Goal: Information Seeking & Learning: Learn about a topic

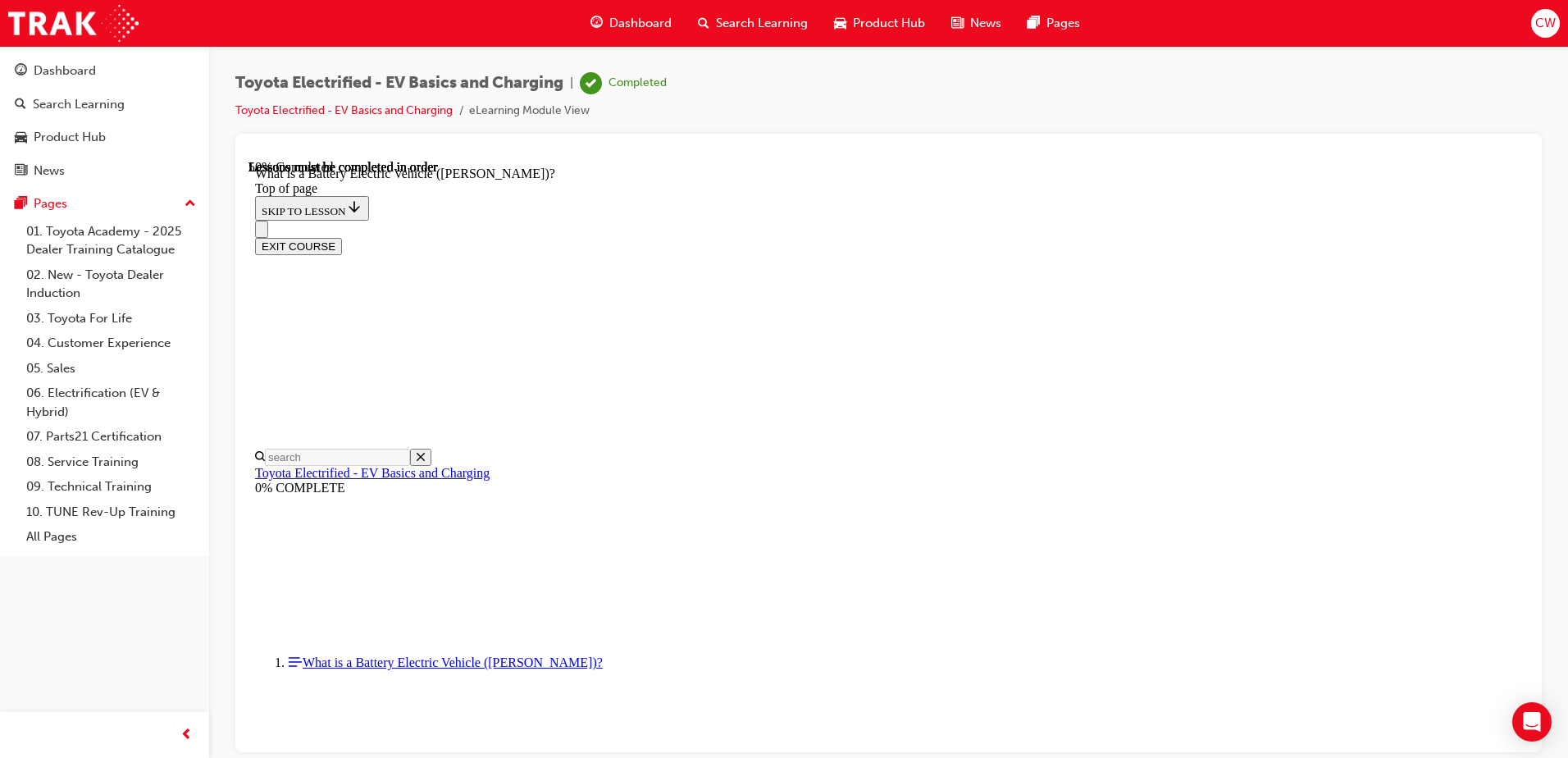
scroll to position [1737, 0]
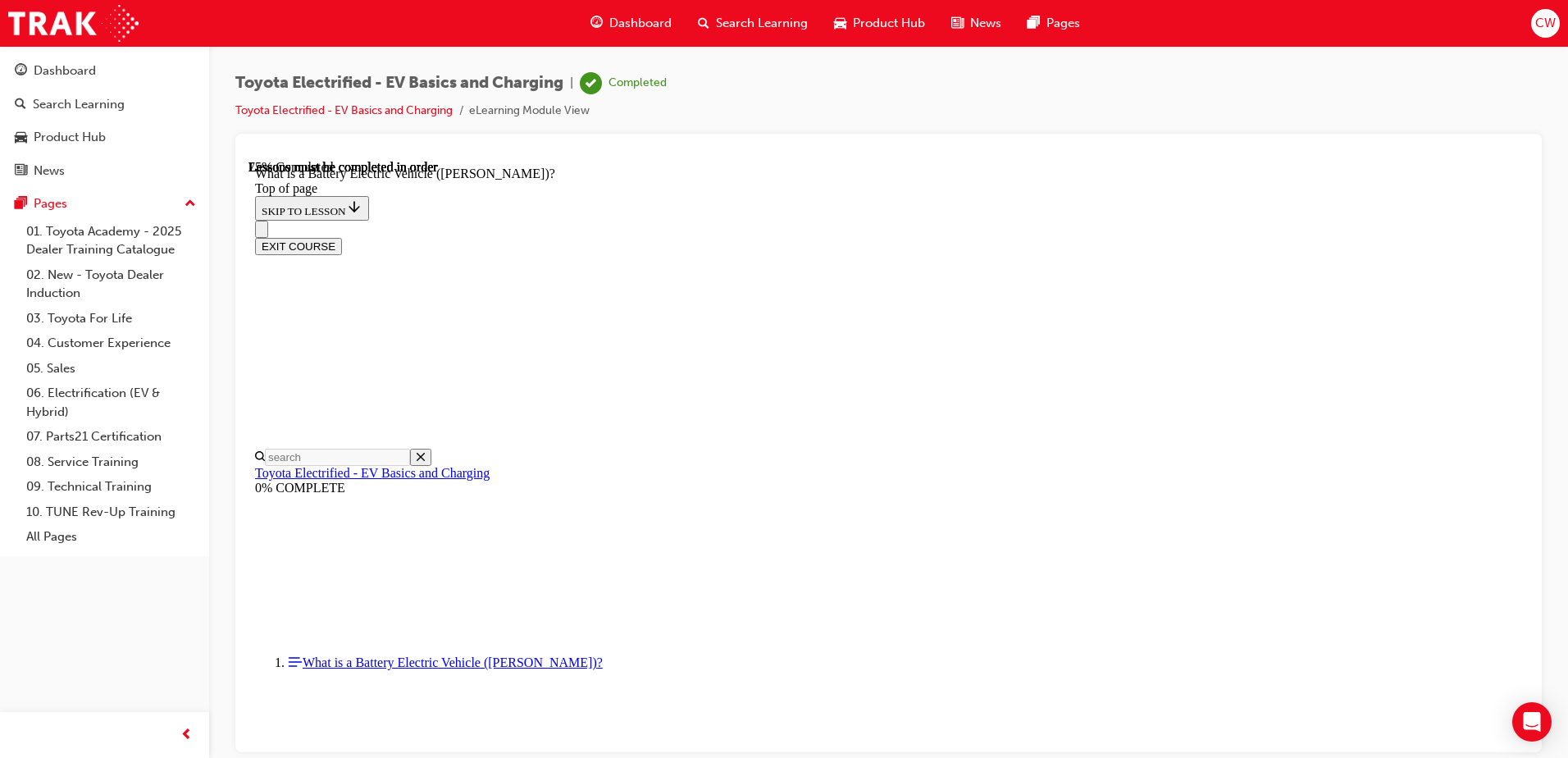
scroll to position [1815, 0]
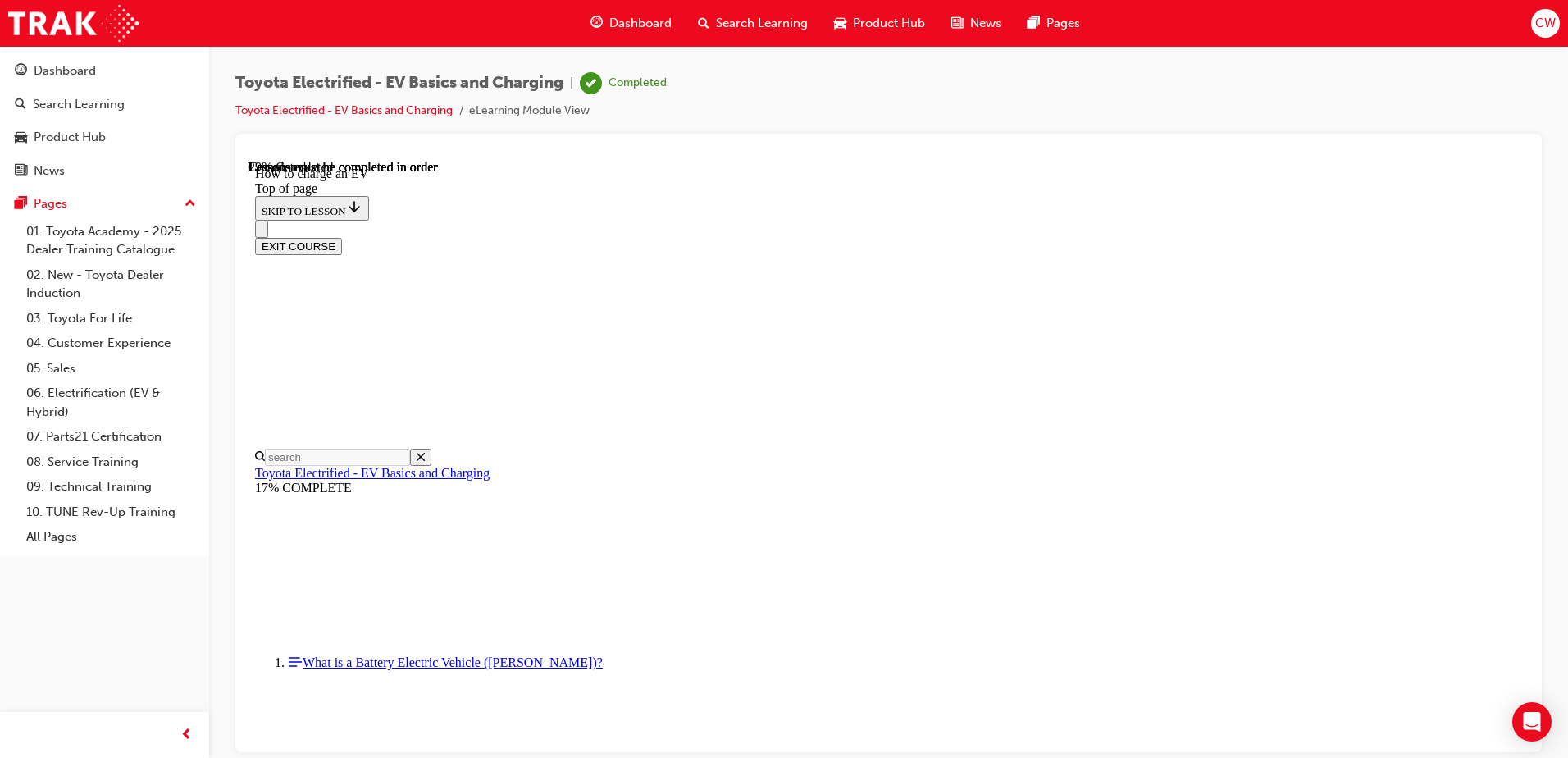
scroll to position [953, 0]
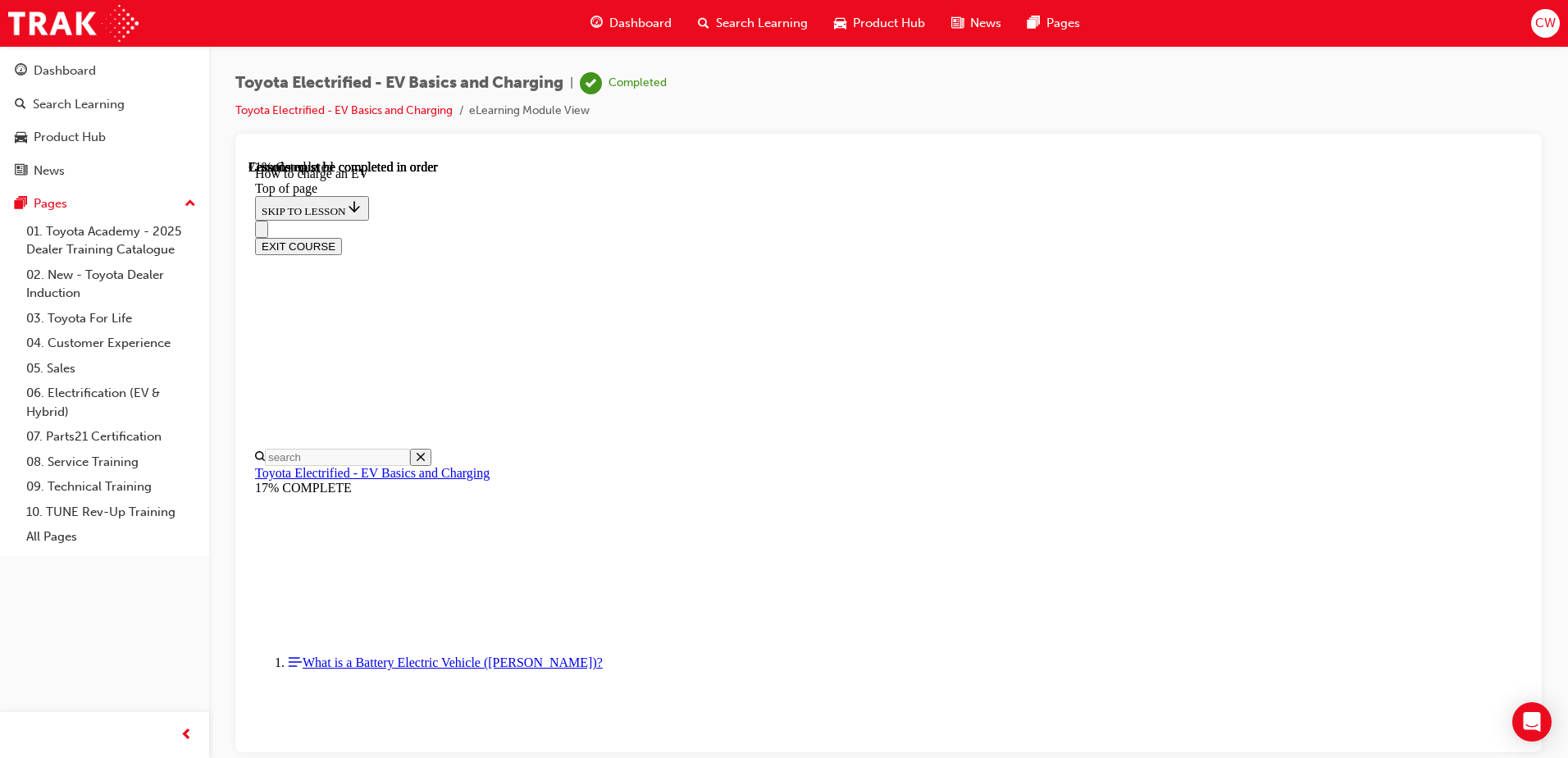
drag, startPoint x: 845, startPoint y: 648, endPoint x: 778, endPoint y: 566, distance: 105.9
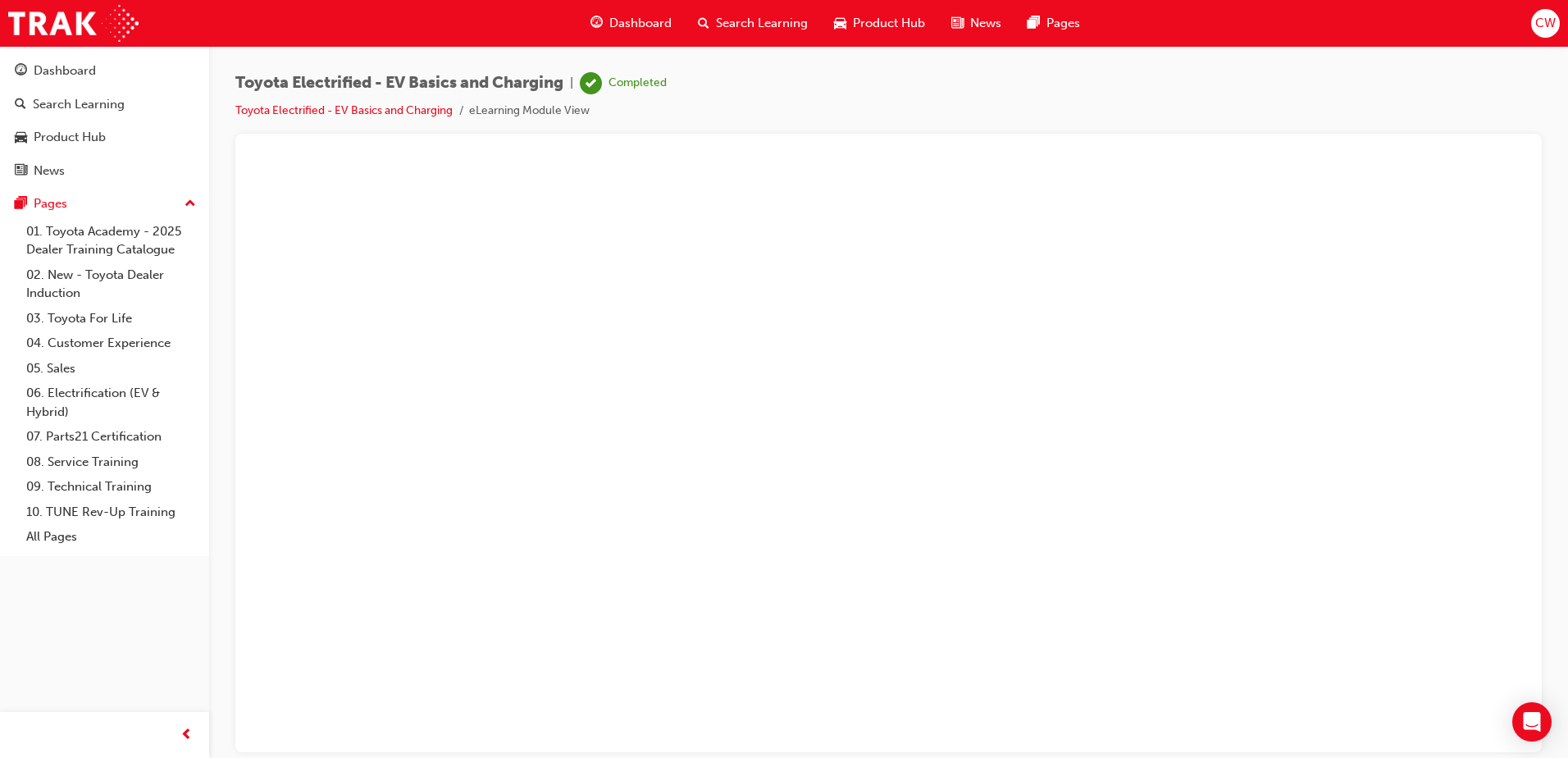
click at [882, 392] on button "Unzoom image" at bounding box center [888, 455] width 1280 height 592
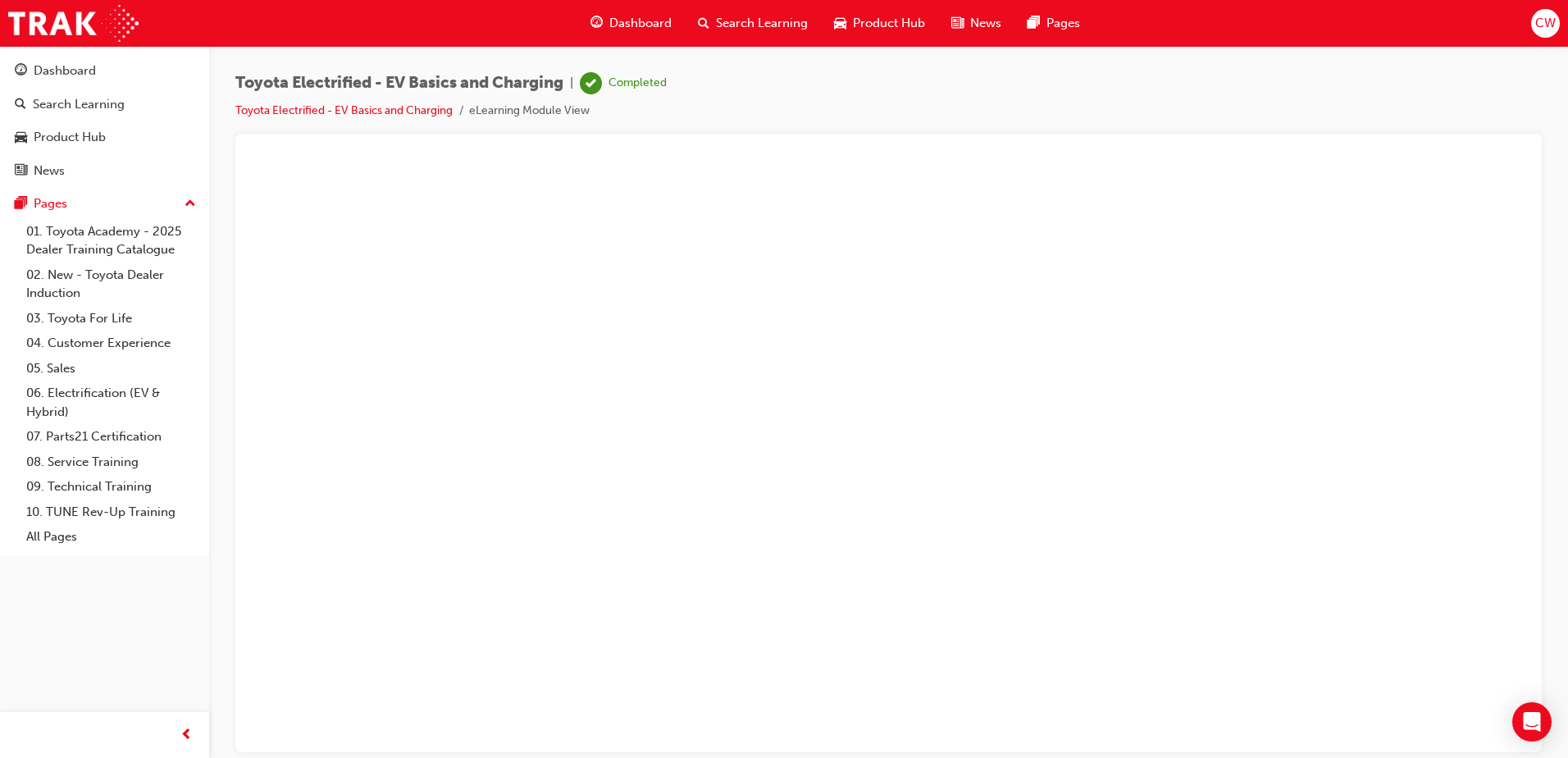
click at [926, 322] on button "Unzoom image" at bounding box center [888, 455] width 1280 height 592
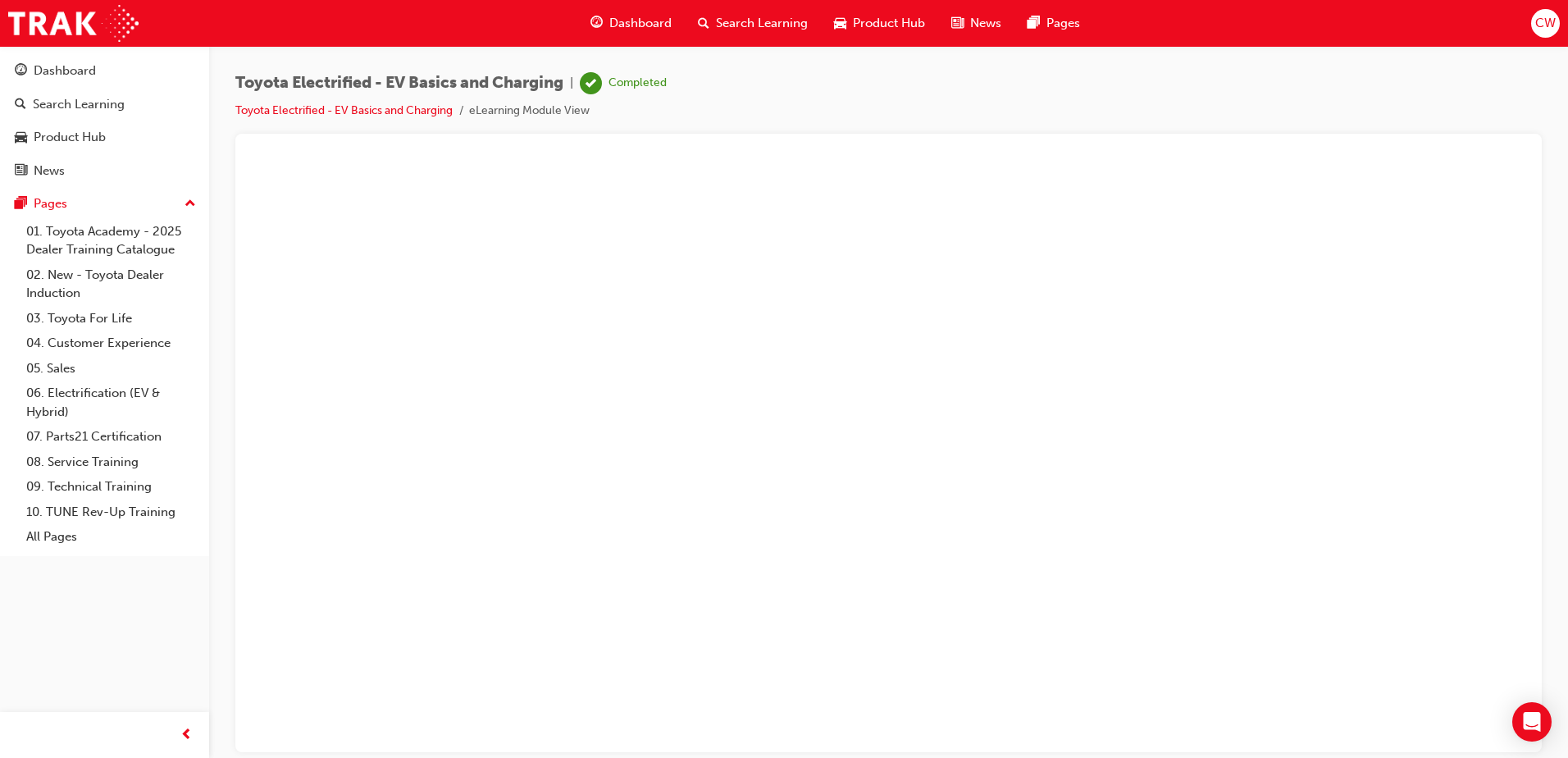
click at [1036, 334] on button "Unzoom image" at bounding box center [888, 455] width 1280 height 592
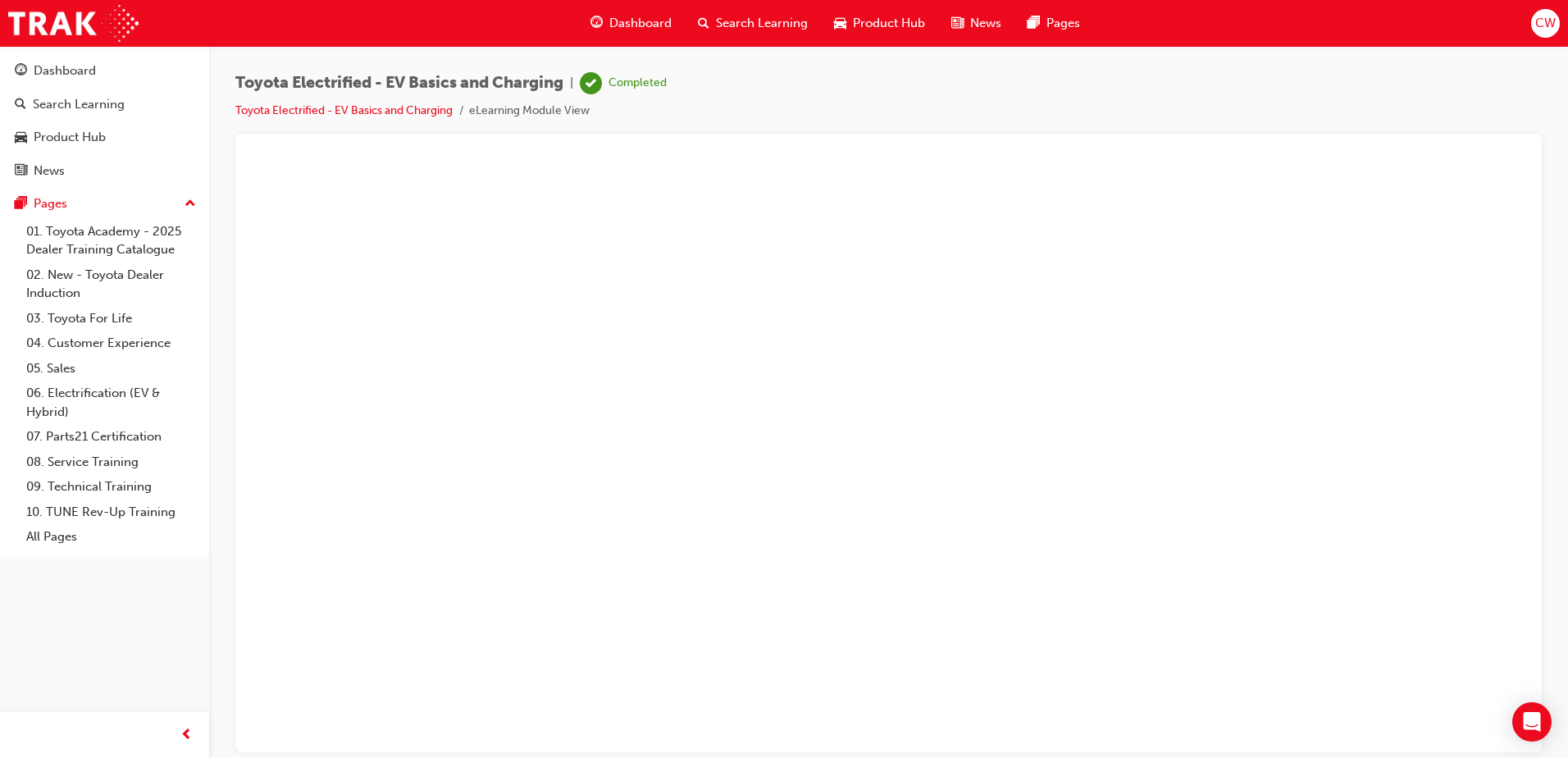
click at [1251, 355] on button "Unzoom image" at bounding box center [888, 455] width 1280 height 592
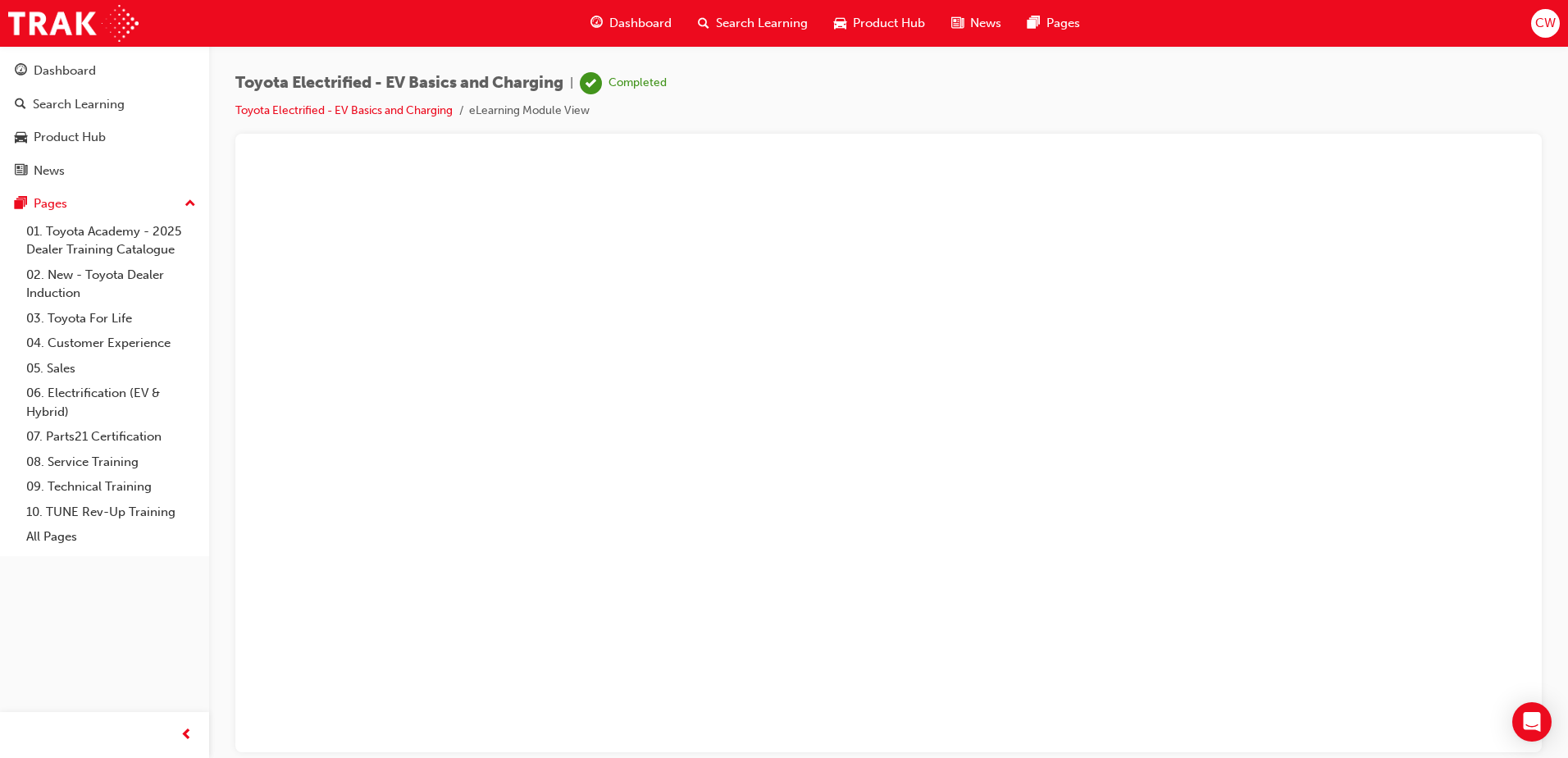
click at [968, 458] on button "Unzoom image" at bounding box center [888, 455] width 1280 height 592
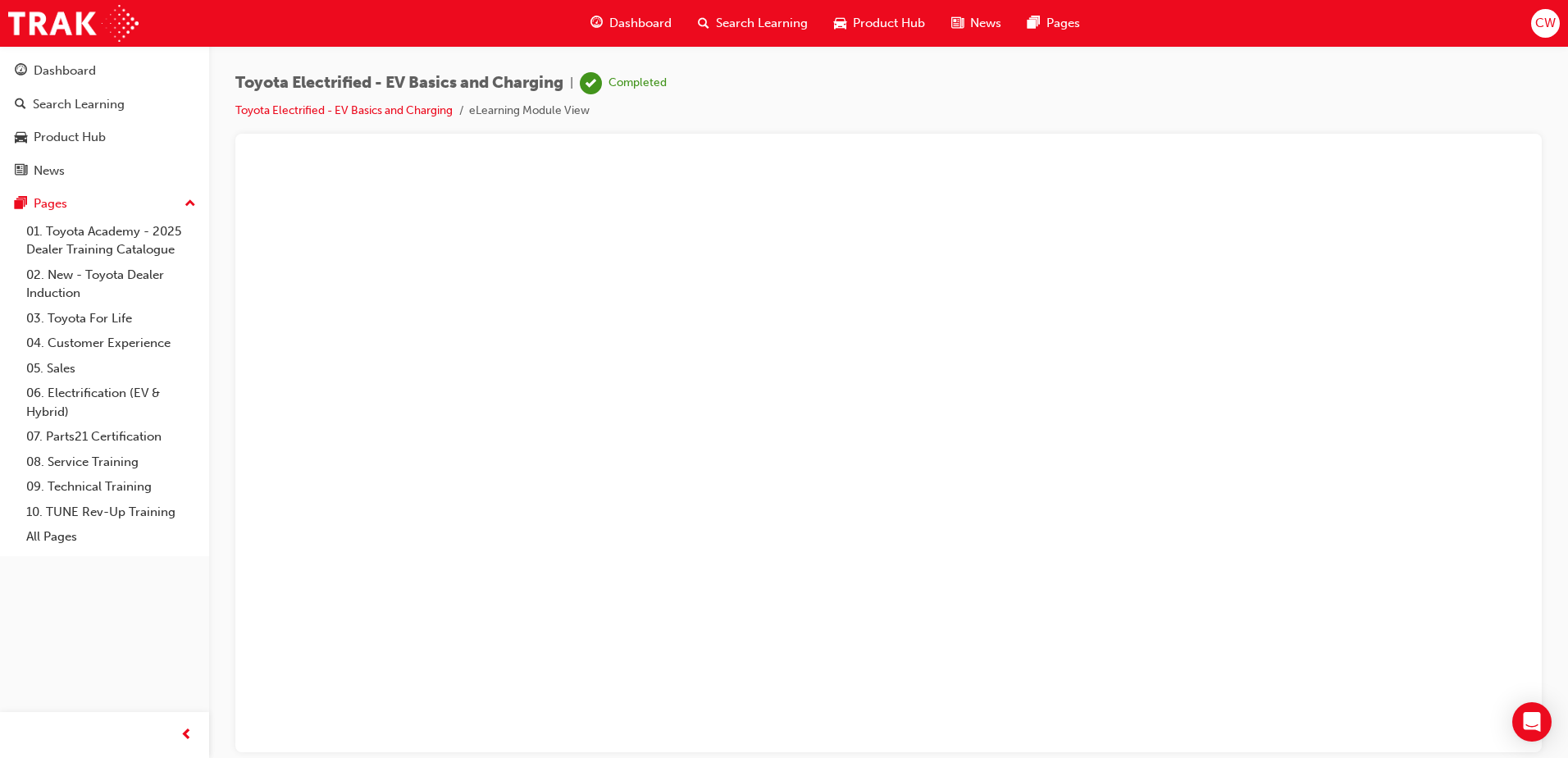
click at [1058, 464] on button "Unzoom image" at bounding box center [888, 455] width 1280 height 592
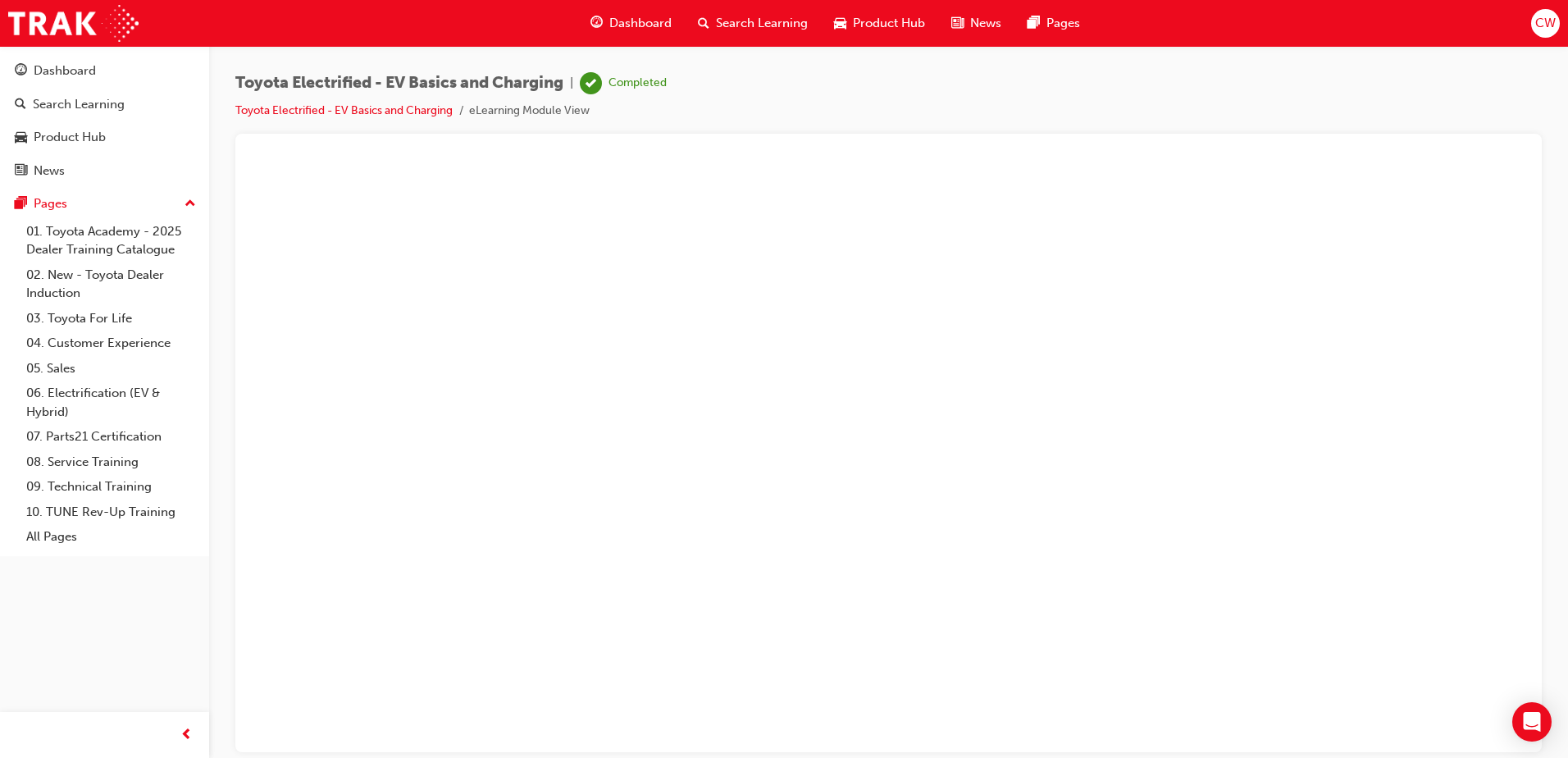
click at [1218, 475] on button "Unzoom image" at bounding box center [888, 455] width 1280 height 592
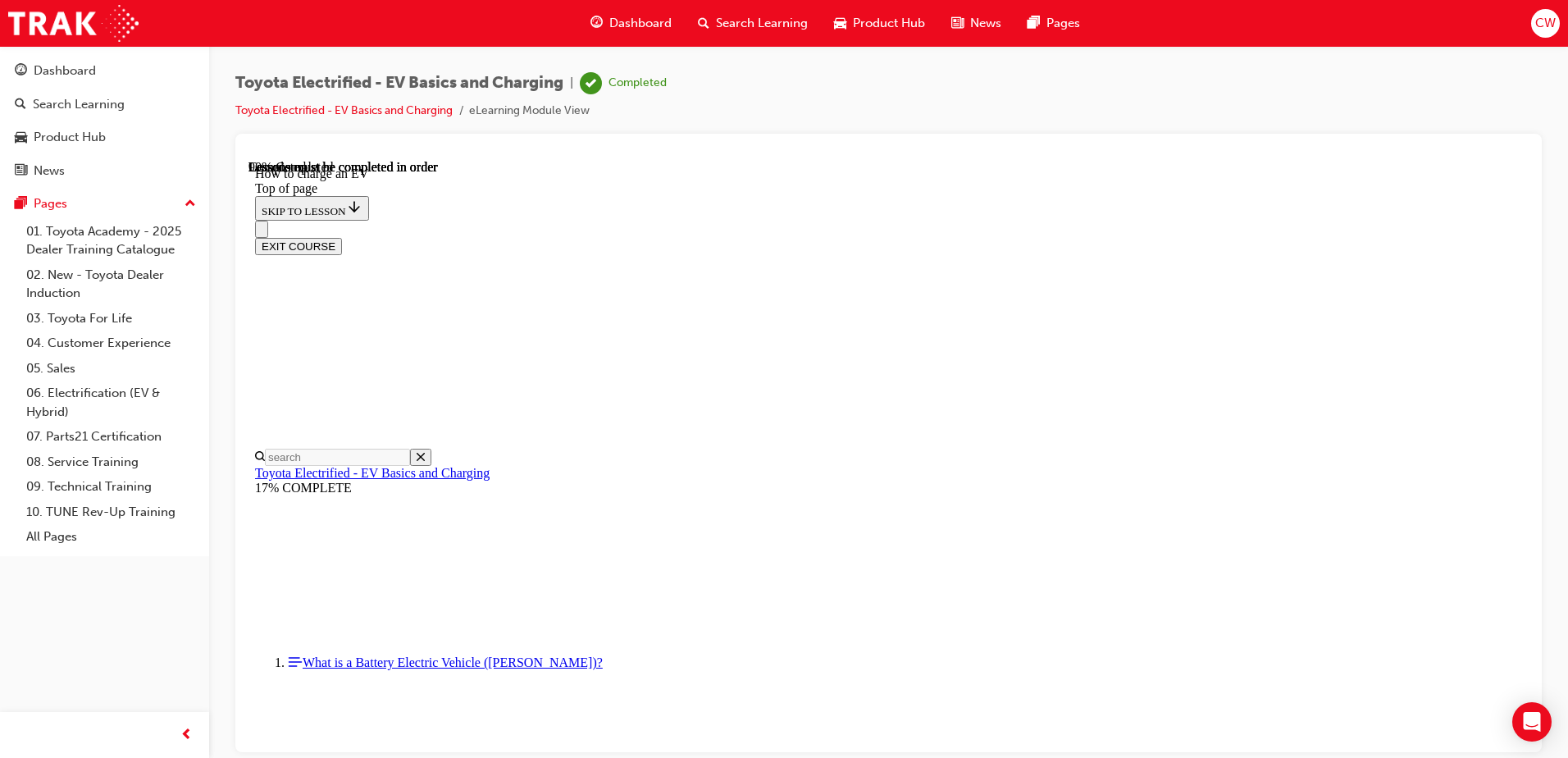
scroll to position [3215, 0]
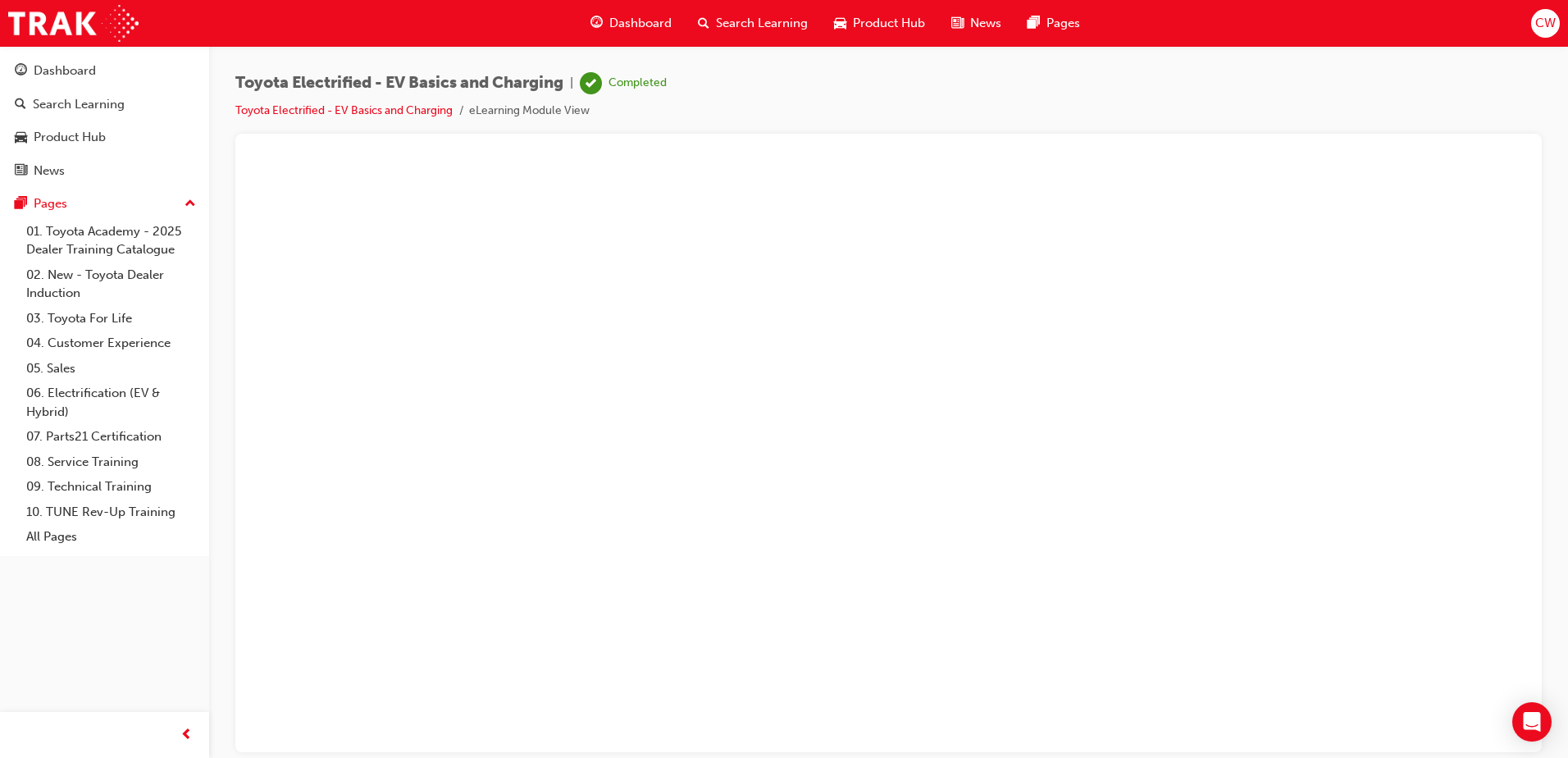
click at [1157, 584] on button "Unzoom image" at bounding box center [888, 455] width 1280 height 592
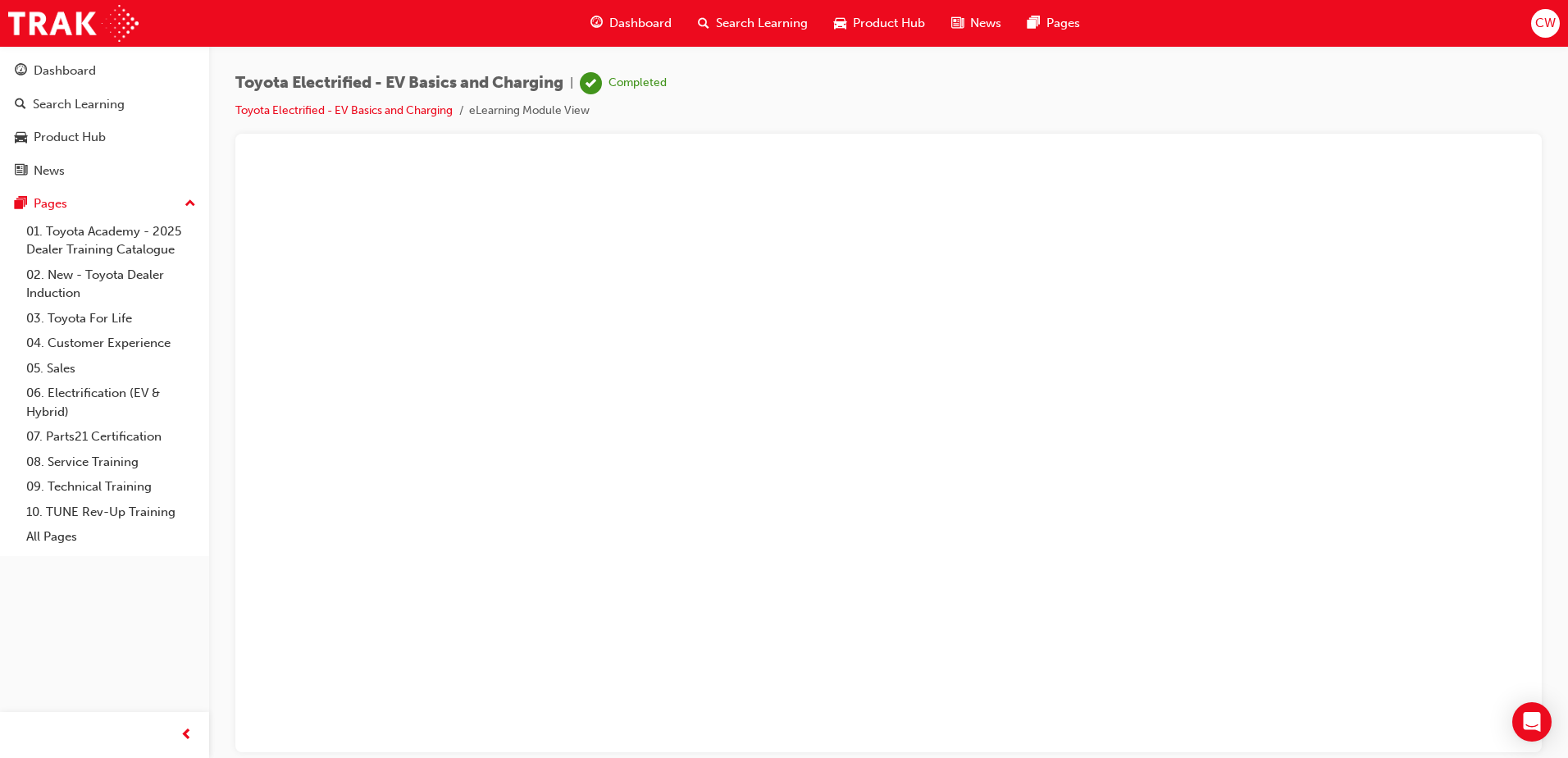
click at [685, 506] on button "Unzoom image" at bounding box center [888, 455] width 1280 height 592
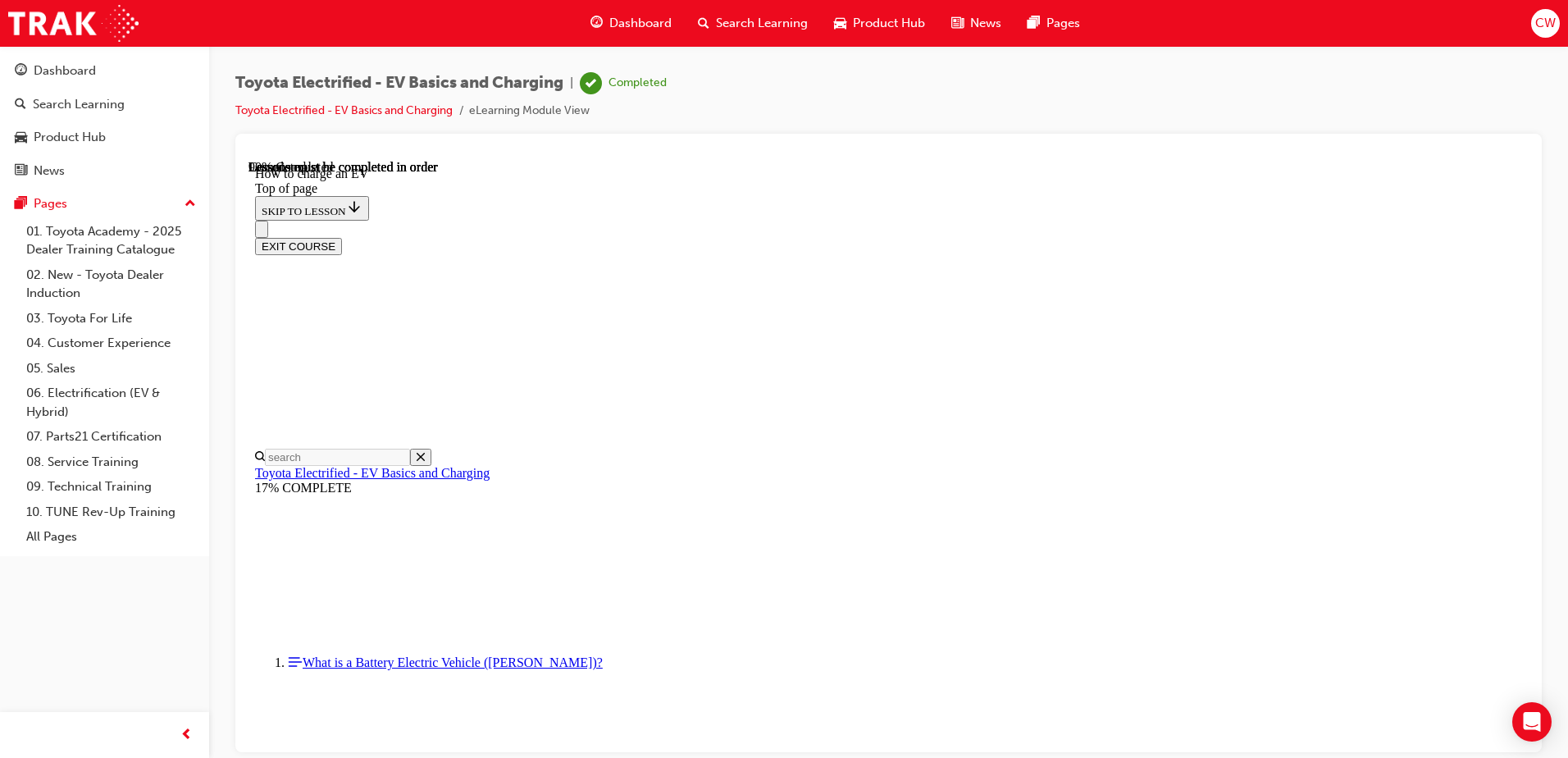
scroll to position [1082, 0]
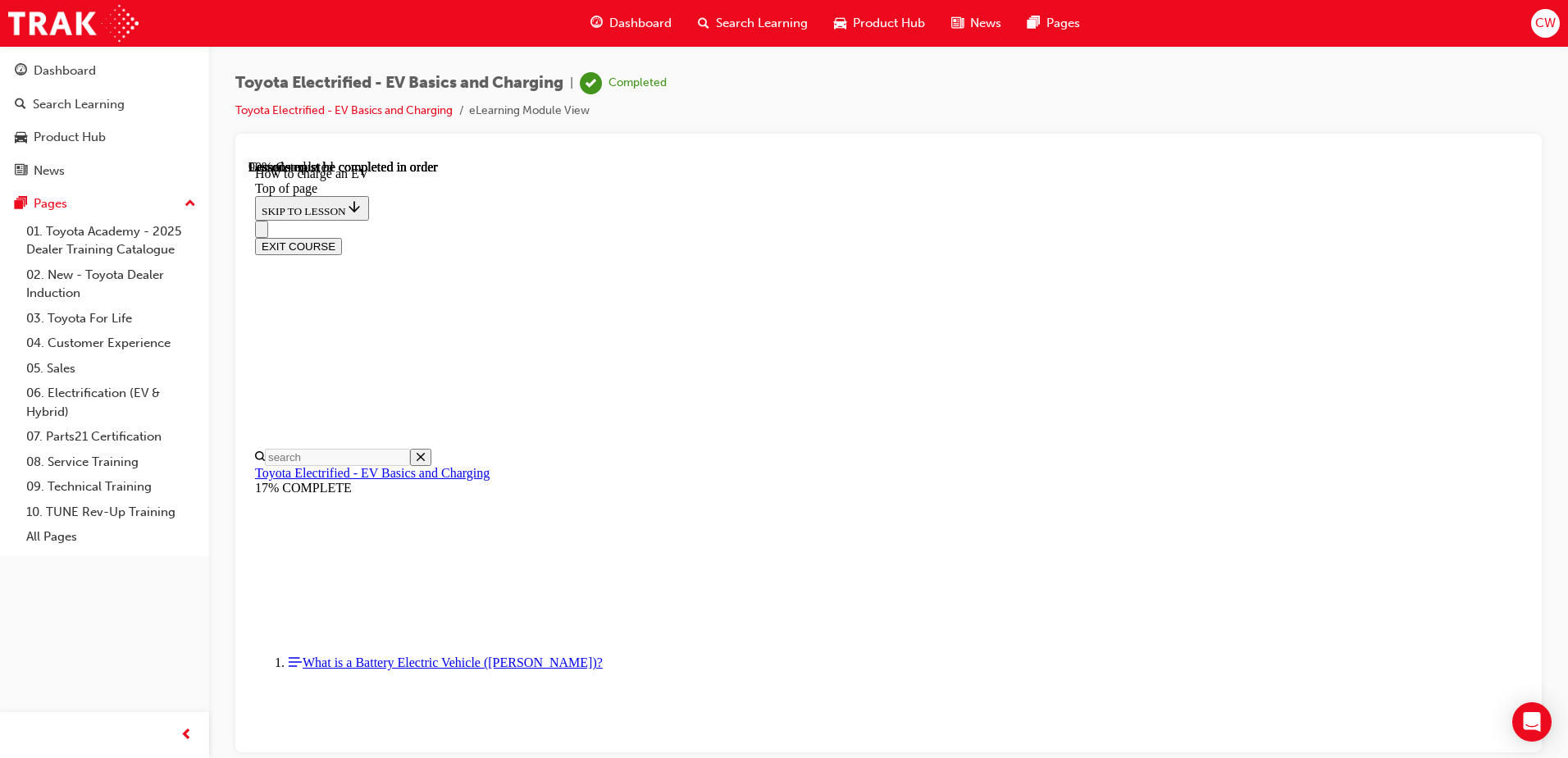
scroll to position [0, 0]
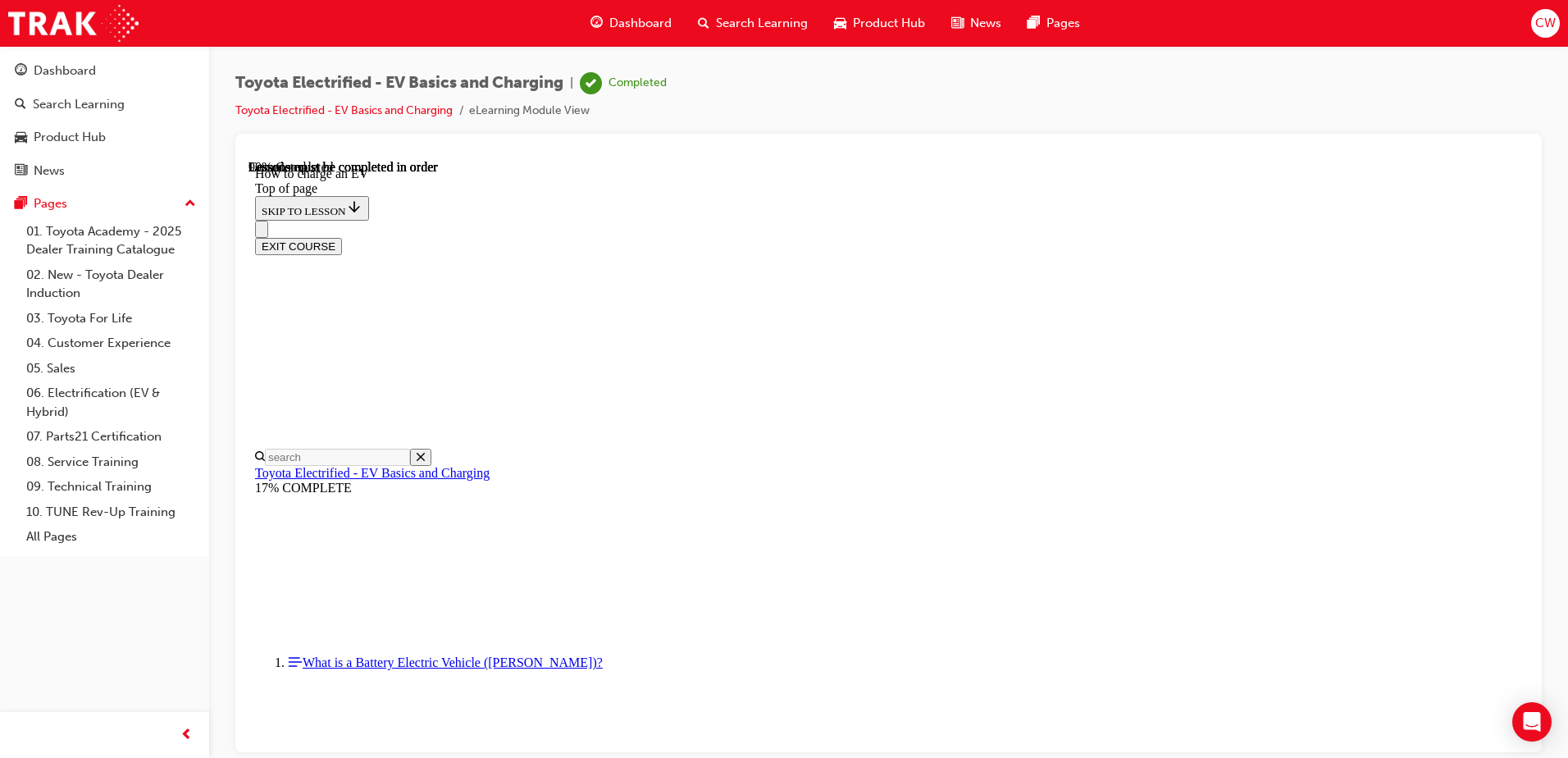
scroll to position [6986, 0]
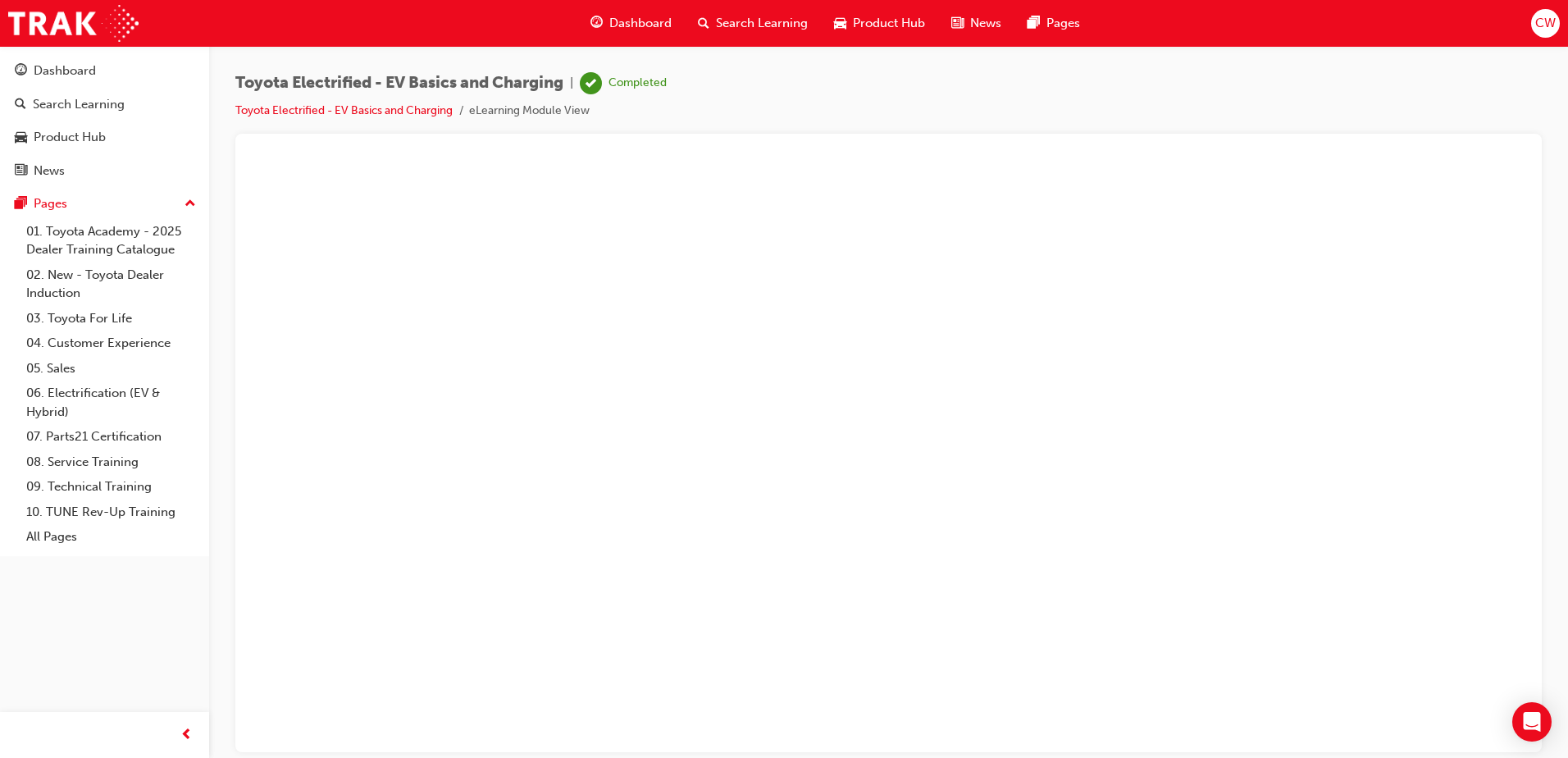
click at [875, 398] on button "Unzoom image" at bounding box center [888, 455] width 1280 height 592
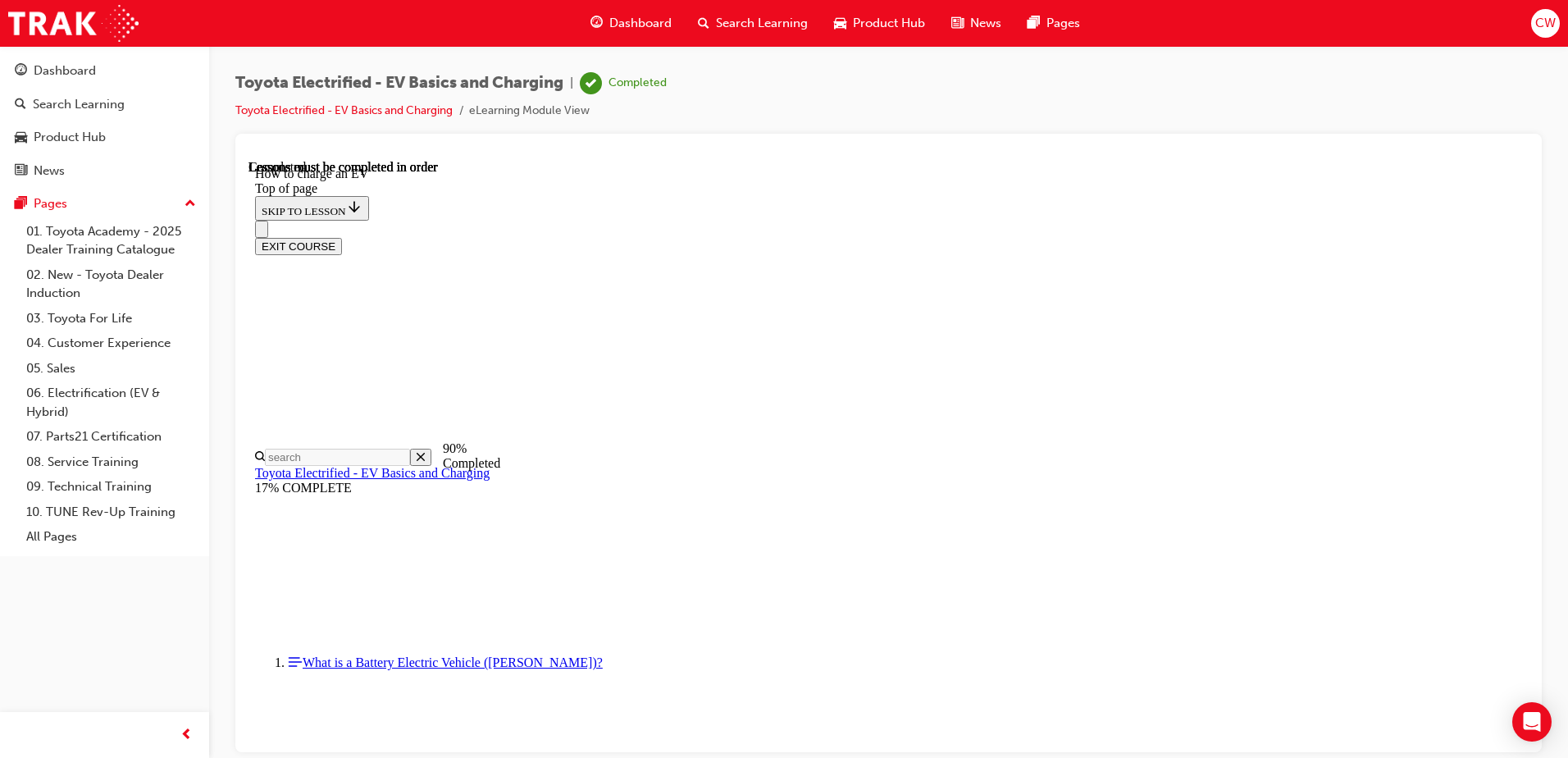
scroll to position [6413, 0]
drag, startPoint x: 926, startPoint y: 448, endPoint x: 930, endPoint y: 438, distance: 10.8
drag, startPoint x: 630, startPoint y: 587, endPoint x: 1274, endPoint y: 613, distance: 644.5
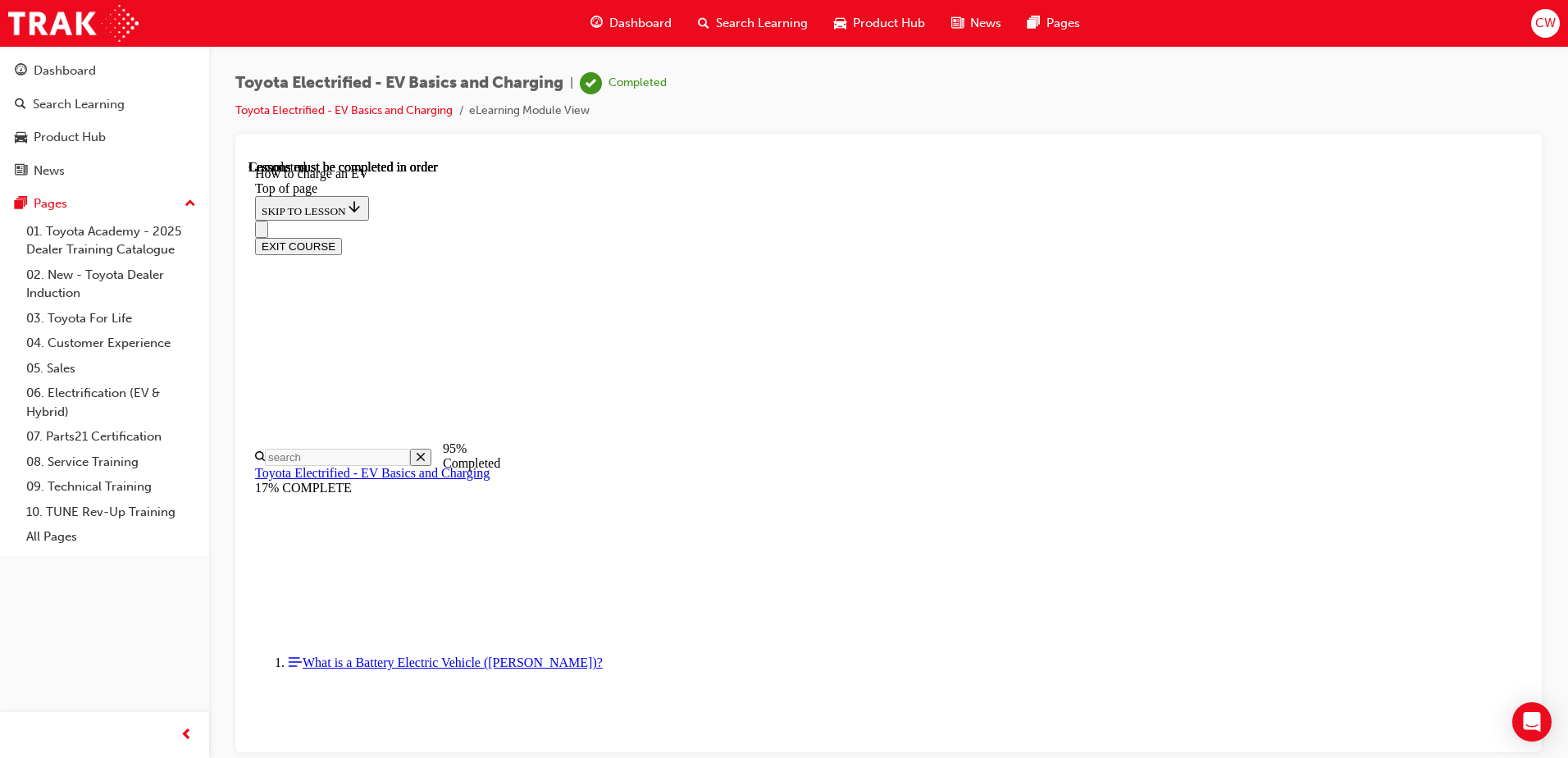
drag, startPoint x: 1213, startPoint y: 582, endPoint x: 1241, endPoint y: 588, distance: 28.6
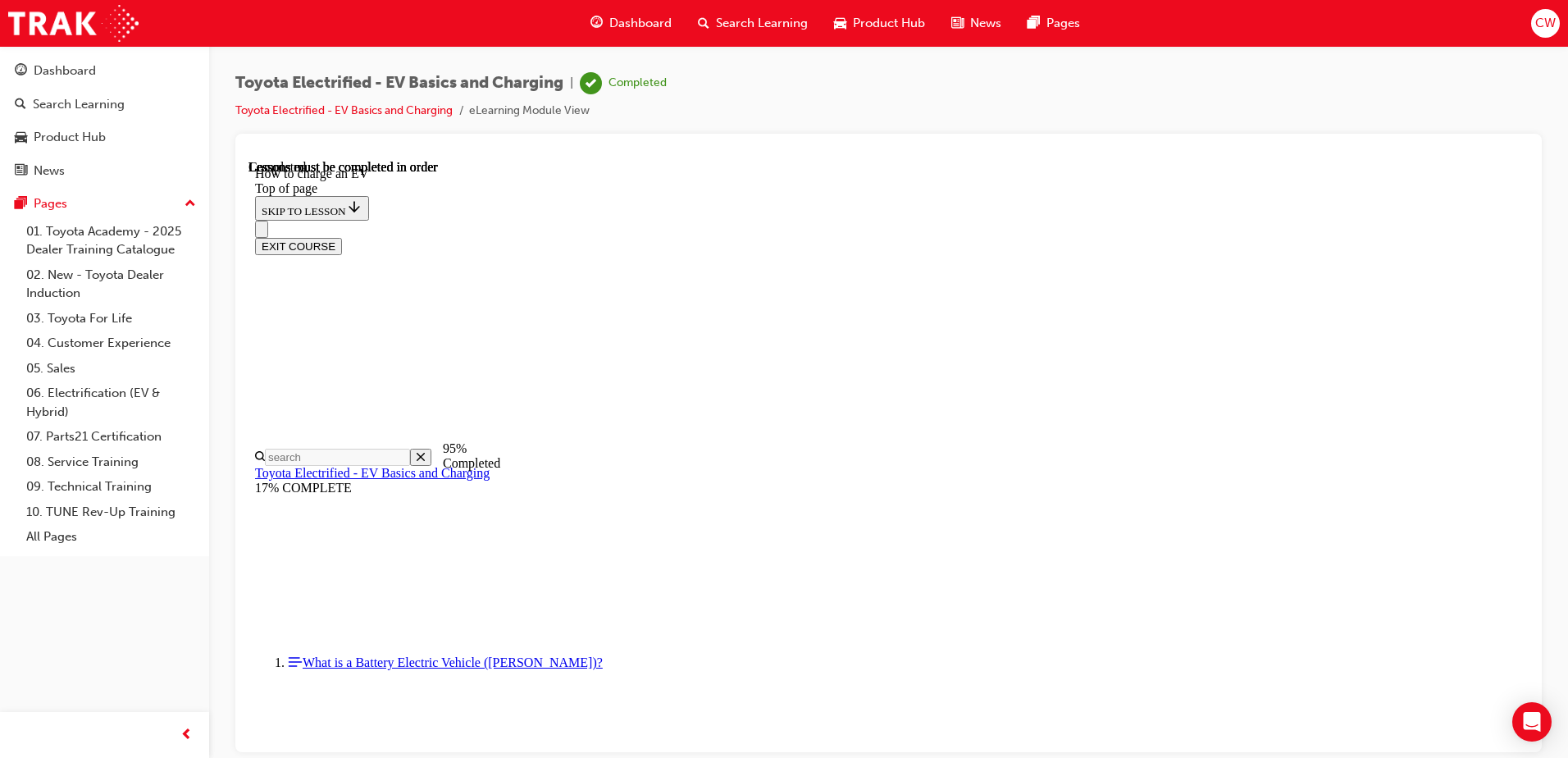
drag, startPoint x: 977, startPoint y: 228, endPoint x: 1243, endPoint y: 242, distance: 266.4
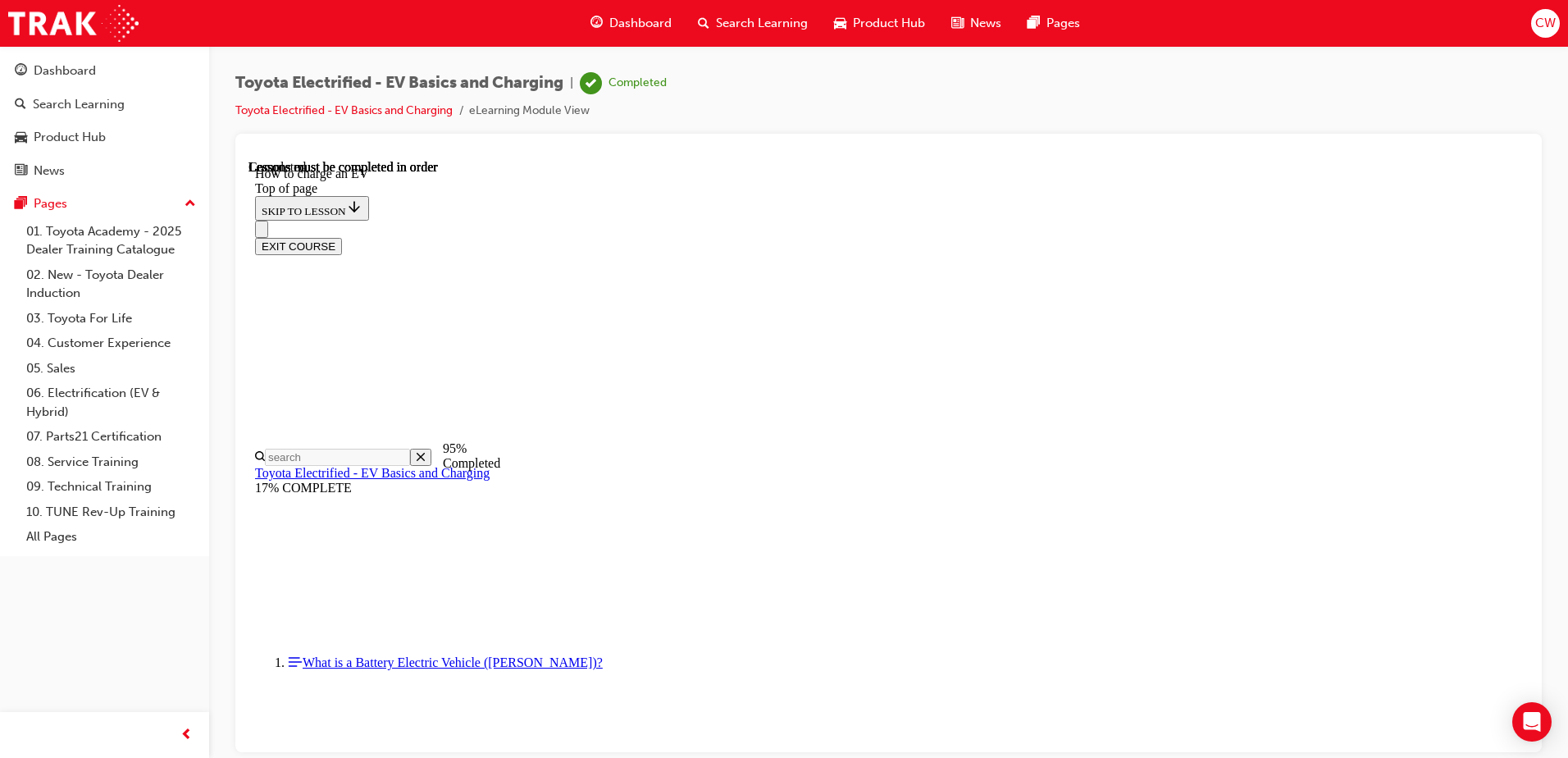
scroll to position [4772, 0]
drag, startPoint x: 626, startPoint y: 499, endPoint x: 1260, endPoint y: 503, distance: 634.0
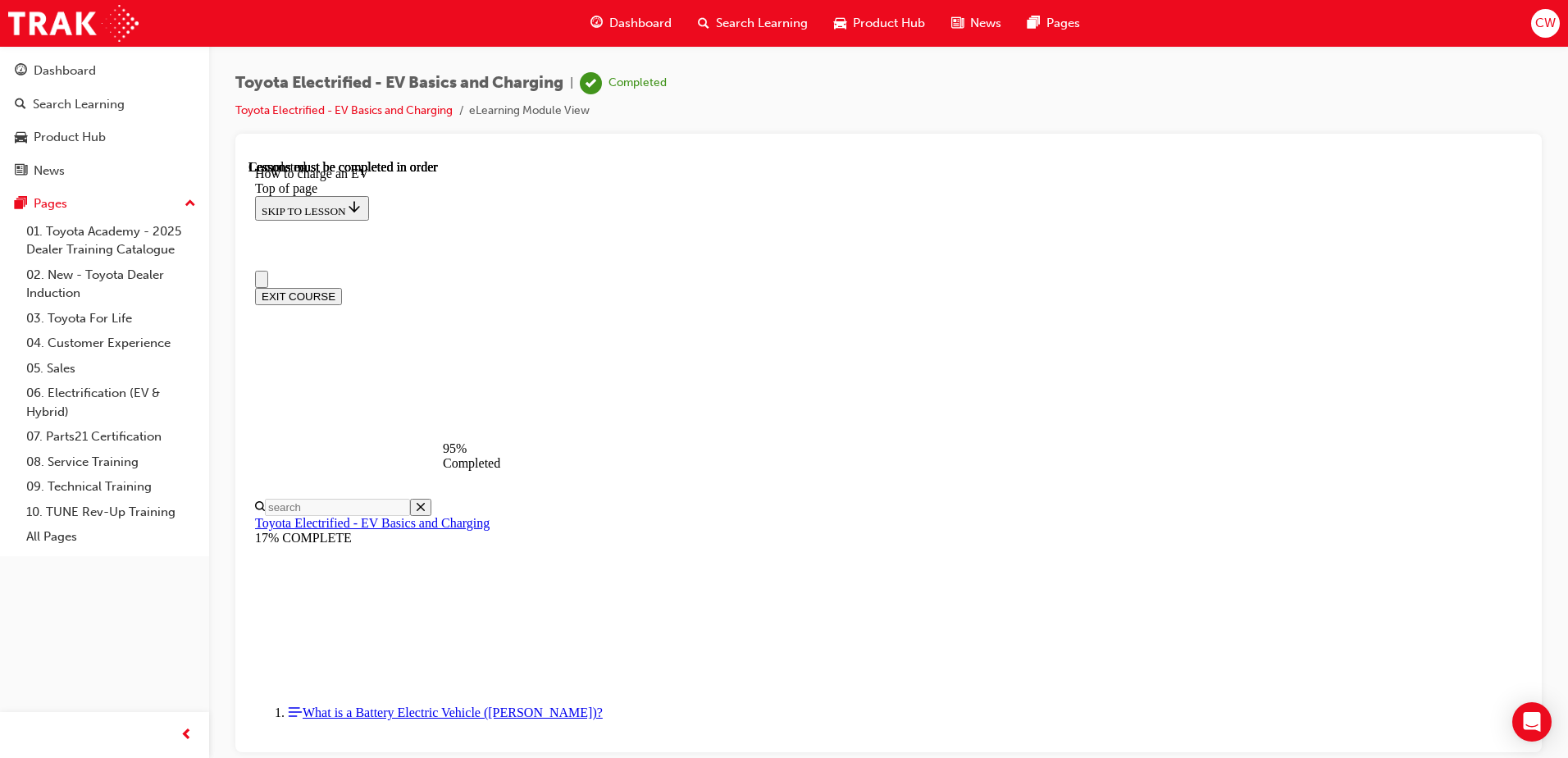
drag, startPoint x: 780, startPoint y: 355, endPoint x: 782, endPoint y: 347, distance: 8.2
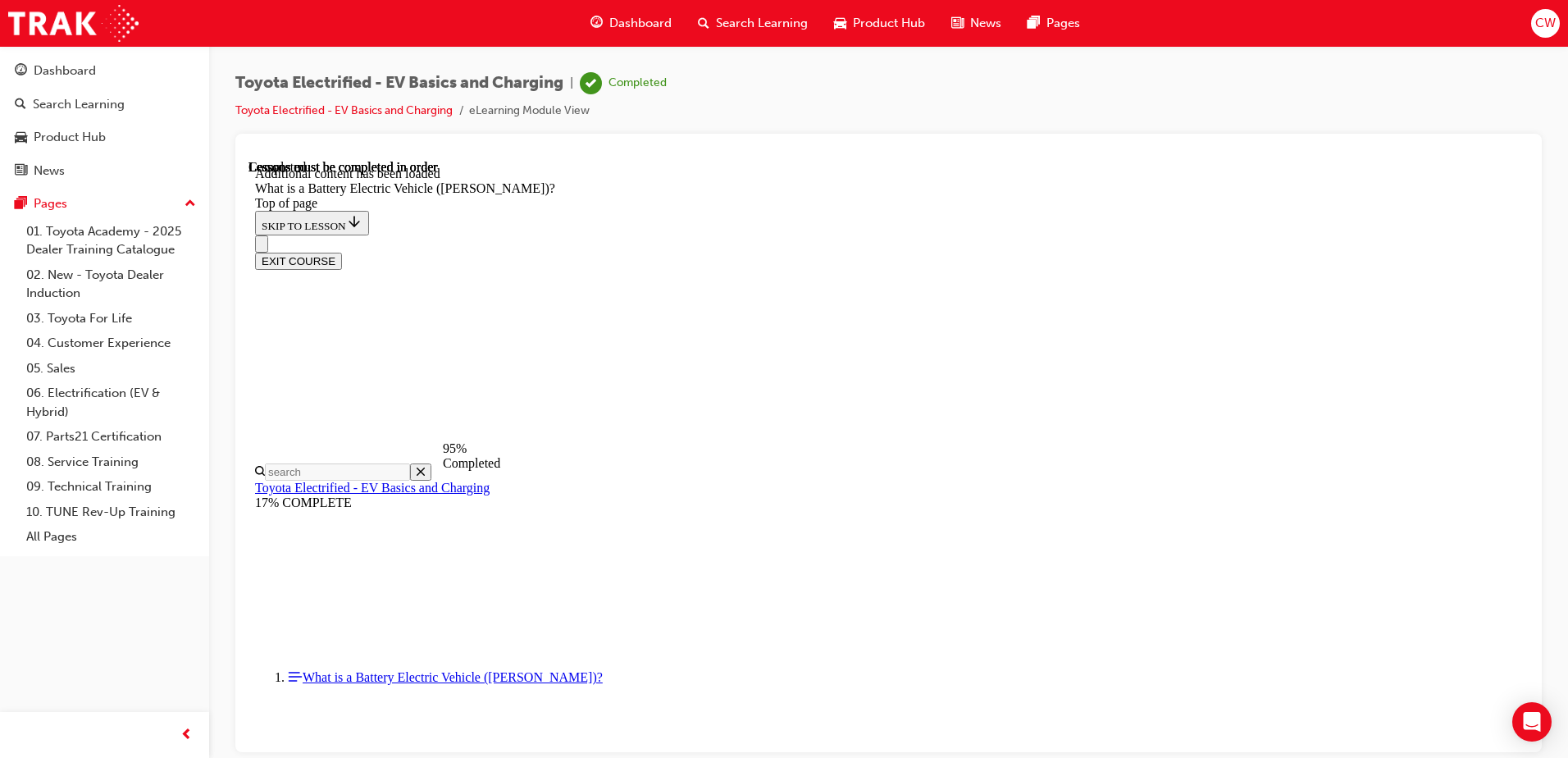
scroll to position [51, 0]
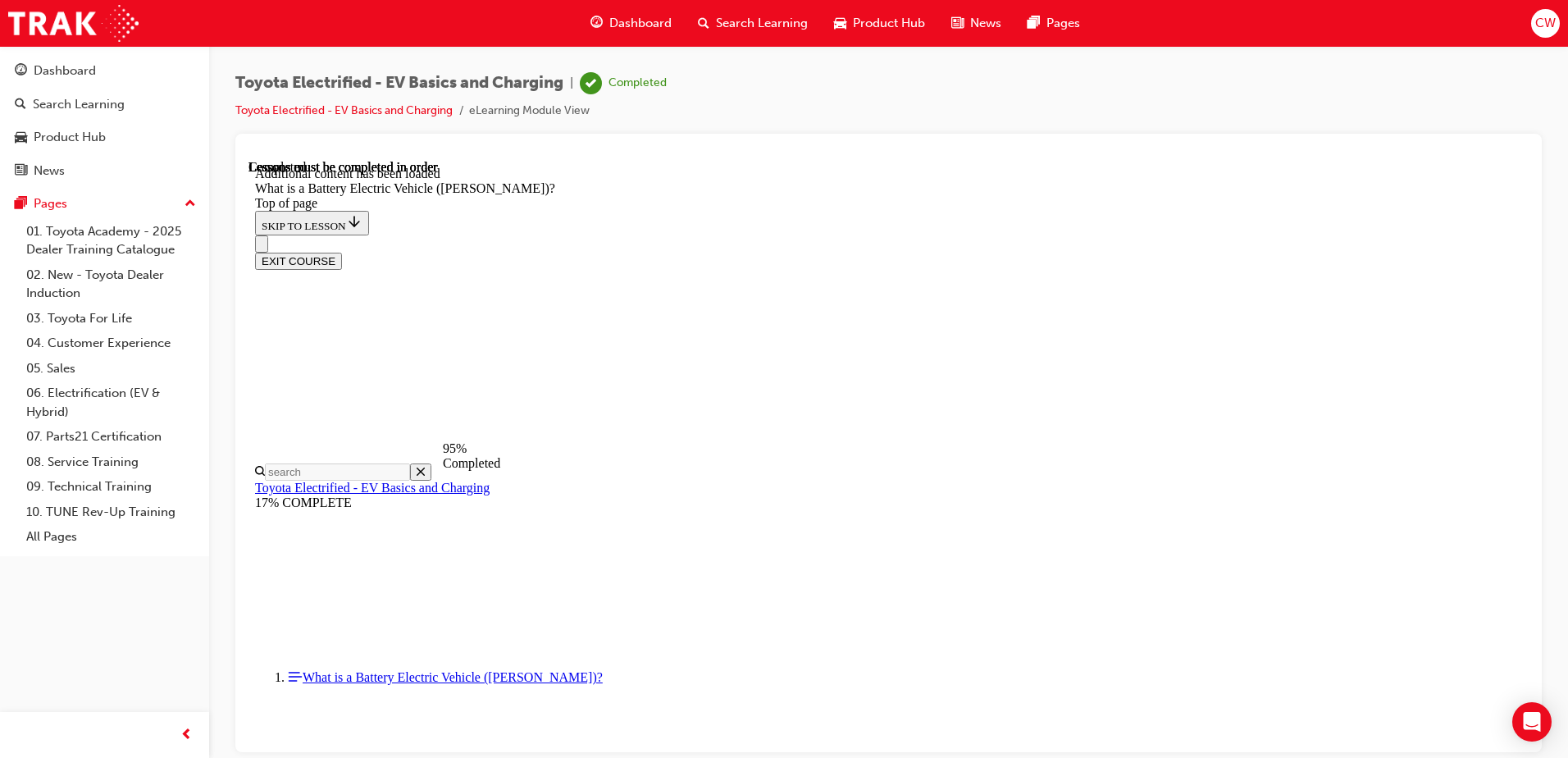
drag, startPoint x: 609, startPoint y: 517, endPoint x: 1221, endPoint y: 520, distance: 612.0
drag, startPoint x: 614, startPoint y: 517, endPoint x: 1201, endPoint y: 519, distance: 587.0
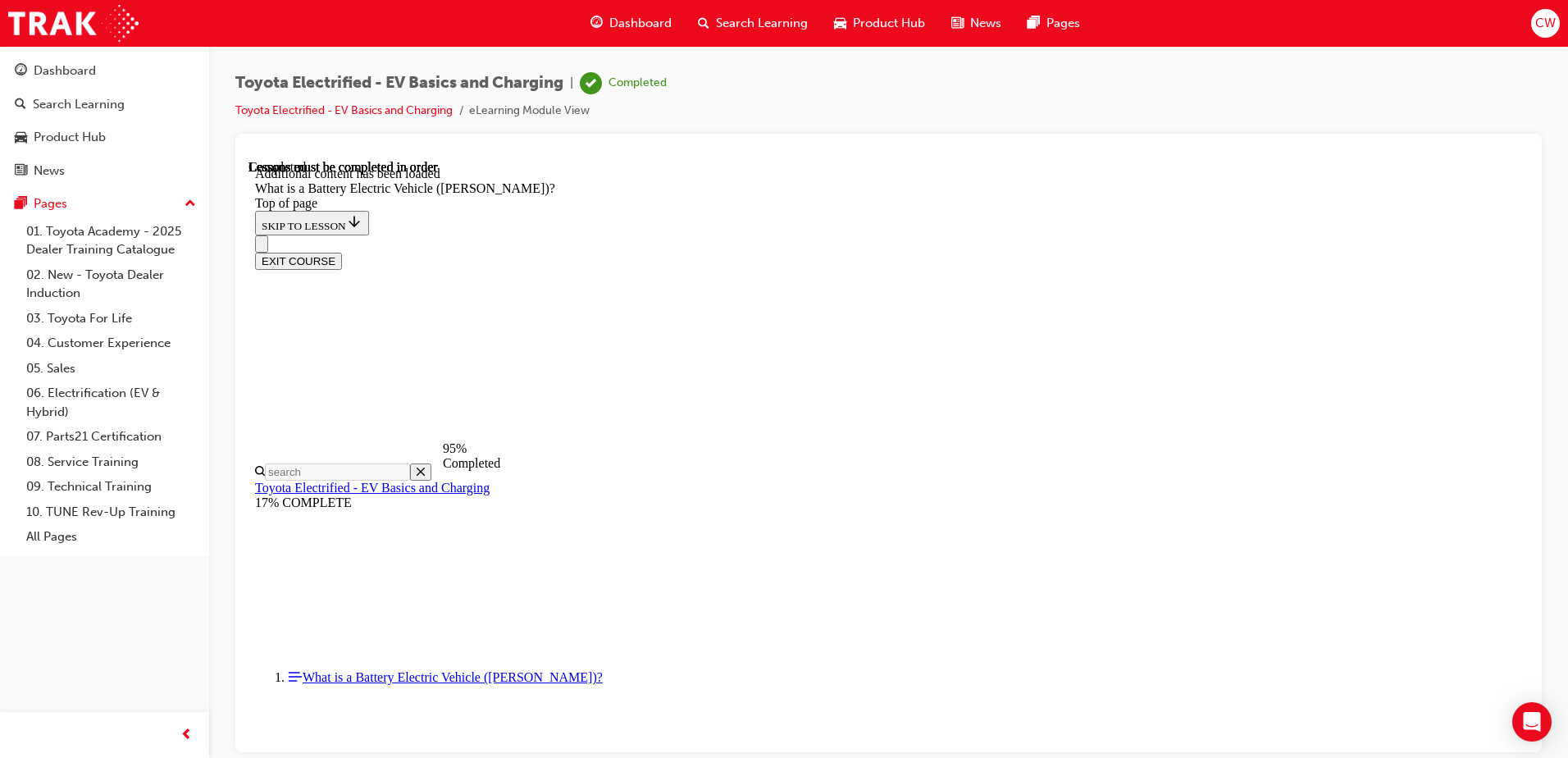
drag, startPoint x: 611, startPoint y: 515, endPoint x: 1223, endPoint y: 517, distance: 612.0
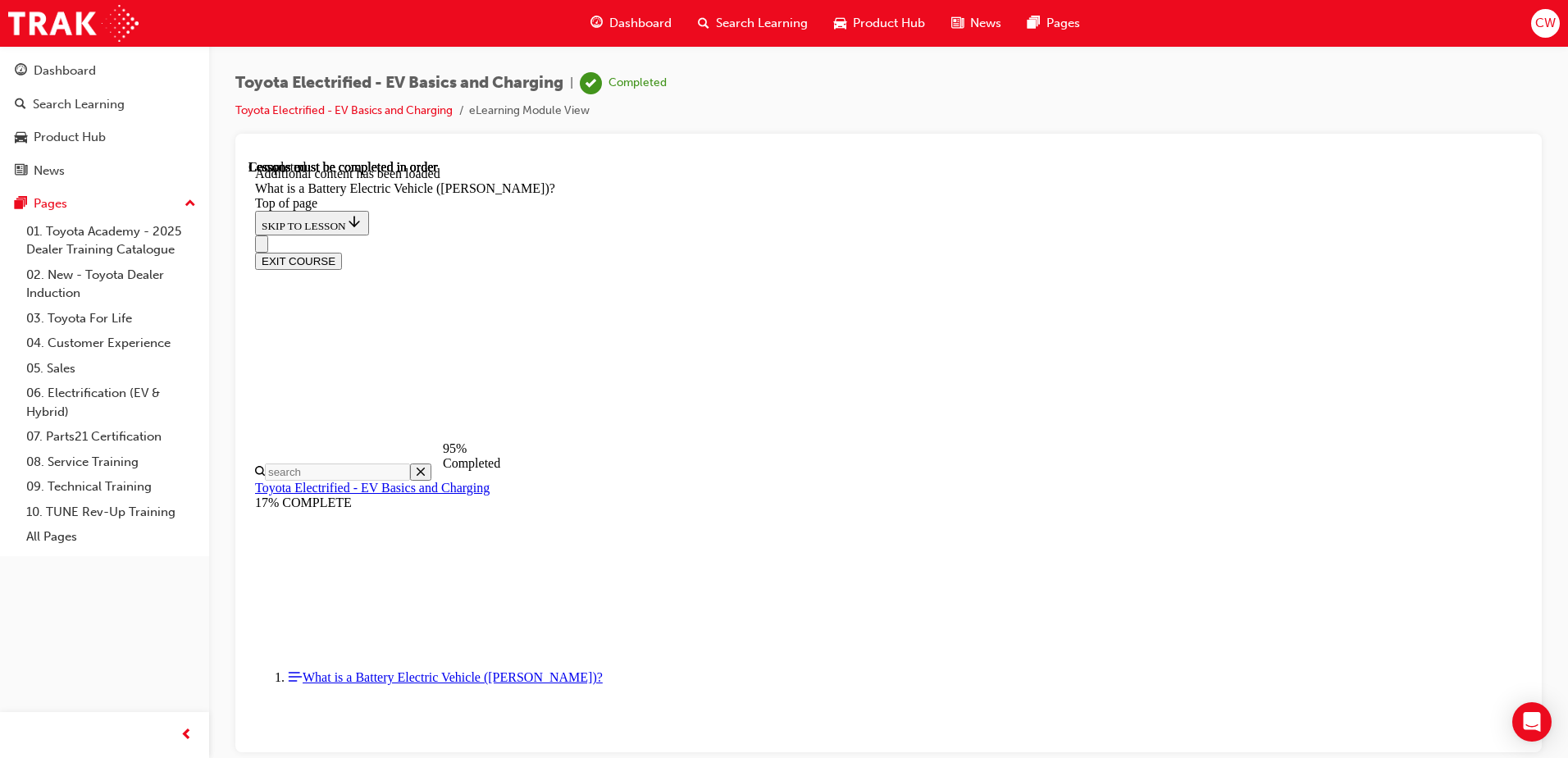
drag, startPoint x: 1532, startPoint y: 398, endPoint x: 1276, endPoint y: 238, distance: 301.9
click at [1532, 398] on div at bounding box center [888, 442] width 1306 height 618
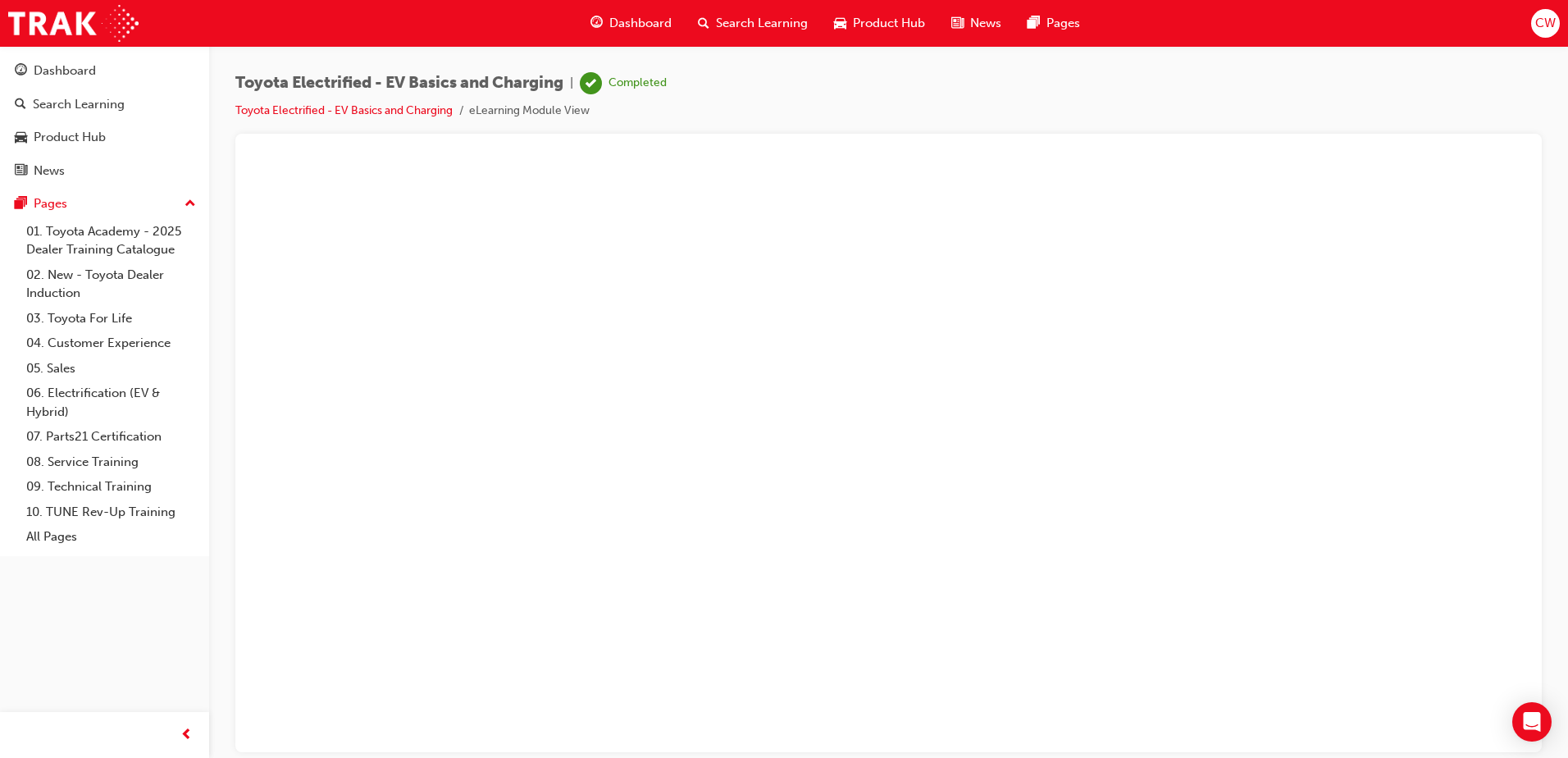
click at [936, 316] on button "Unzoom image" at bounding box center [888, 455] width 1280 height 592
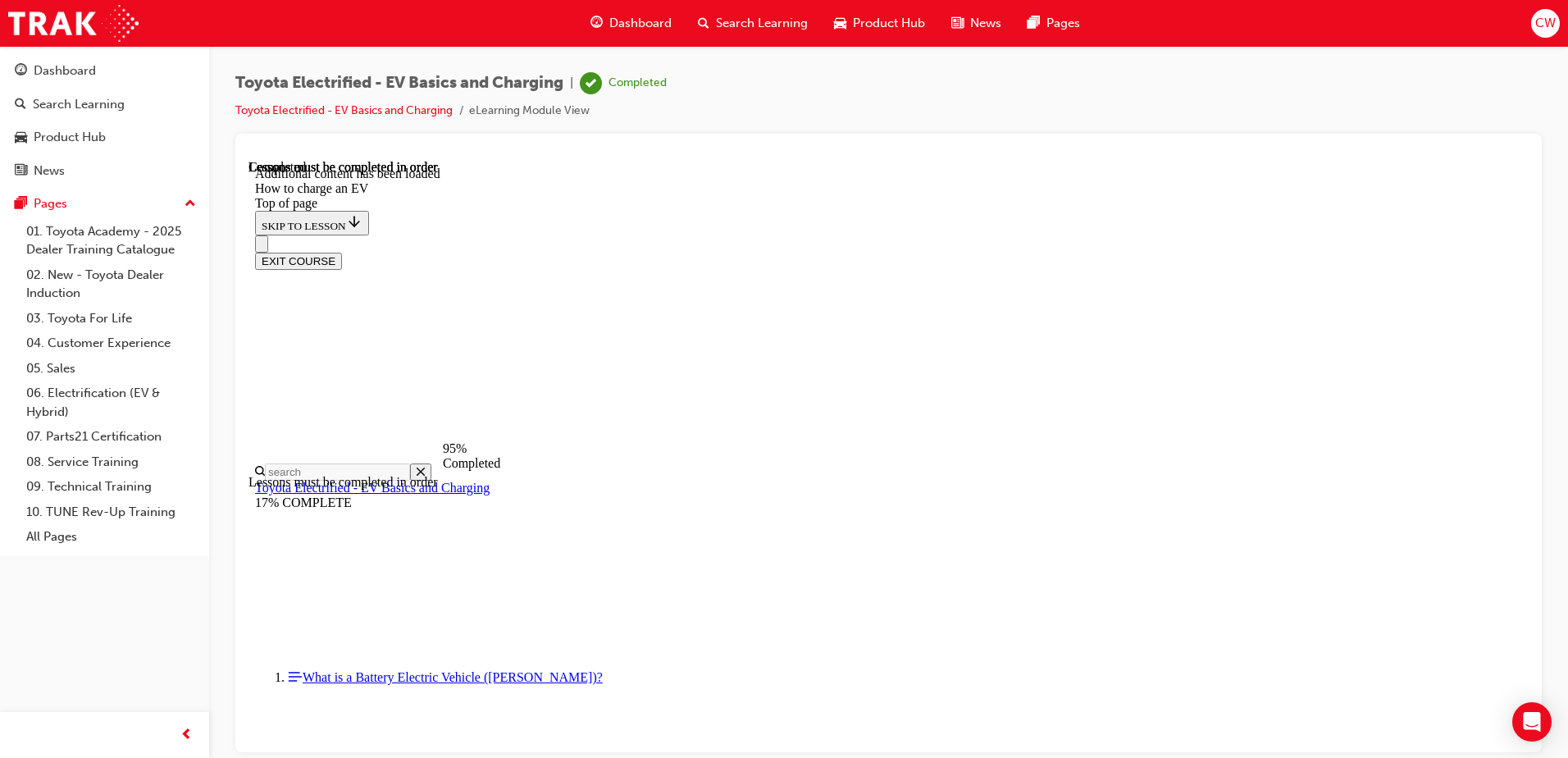
scroll to position [1937, 0]
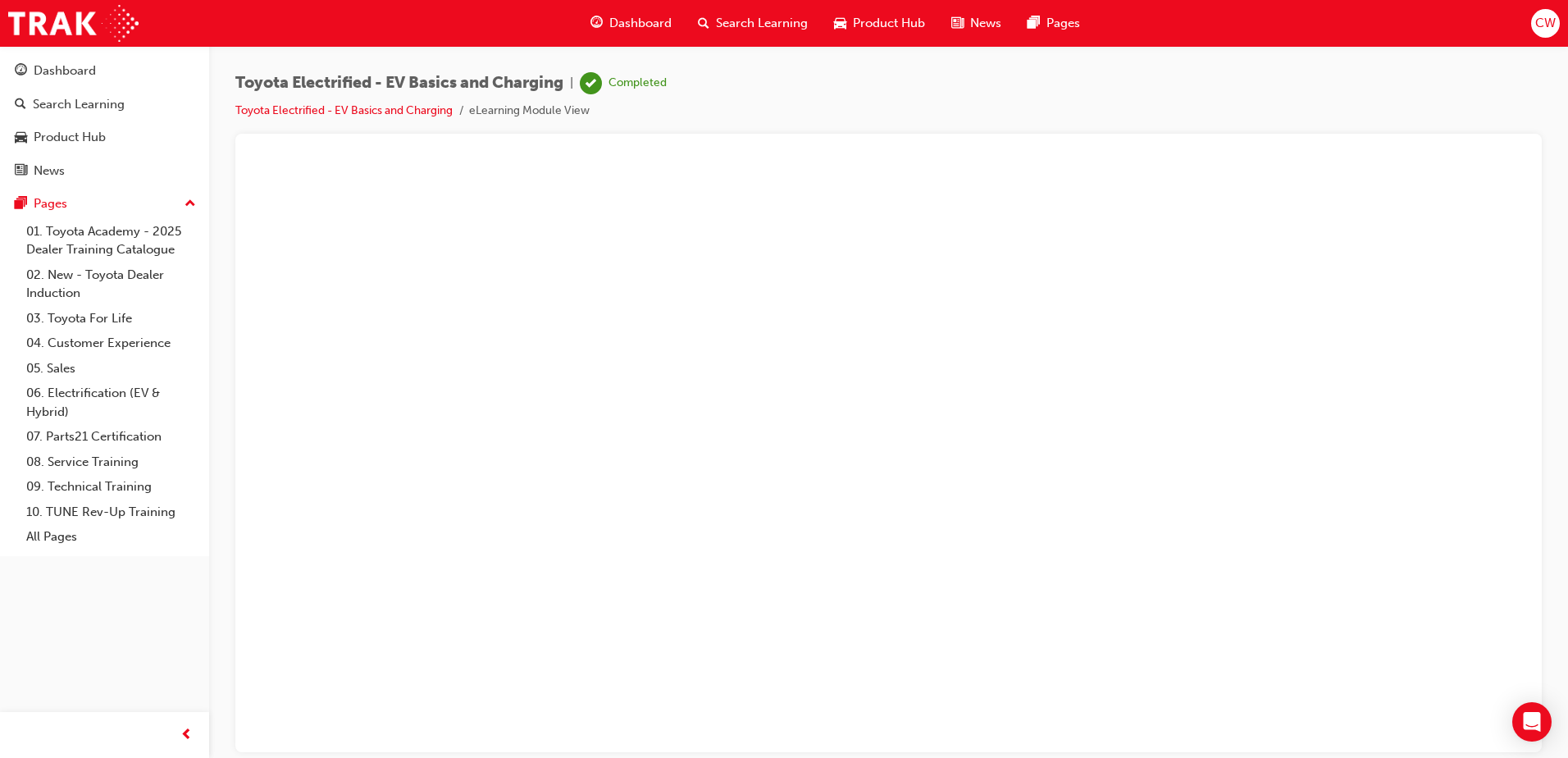
click at [965, 486] on button "Unzoom image" at bounding box center [888, 455] width 1280 height 592
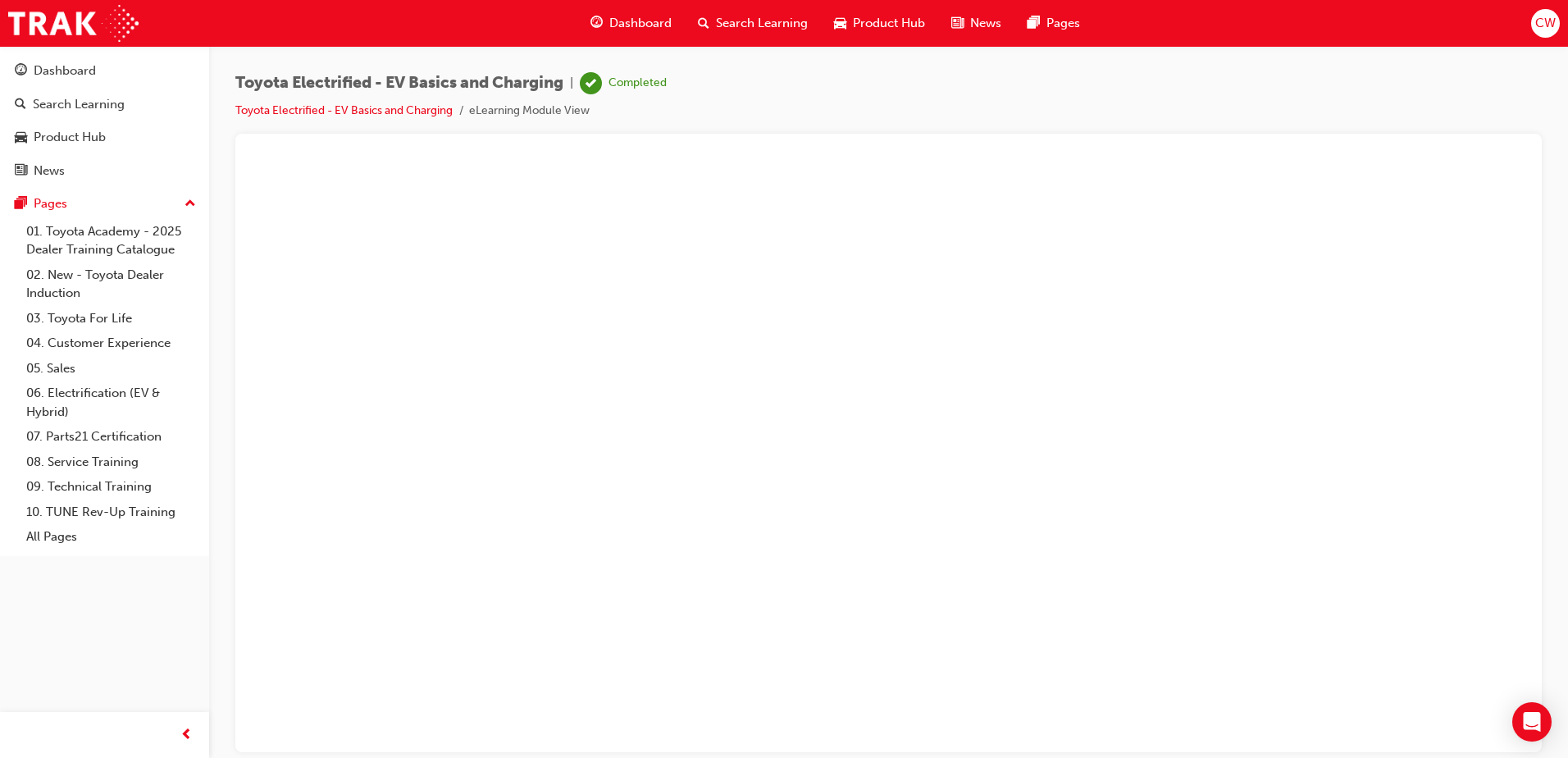
click at [831, 542] on button "Unzoom image" at bounding box center [888, 455] width 1280 height 592
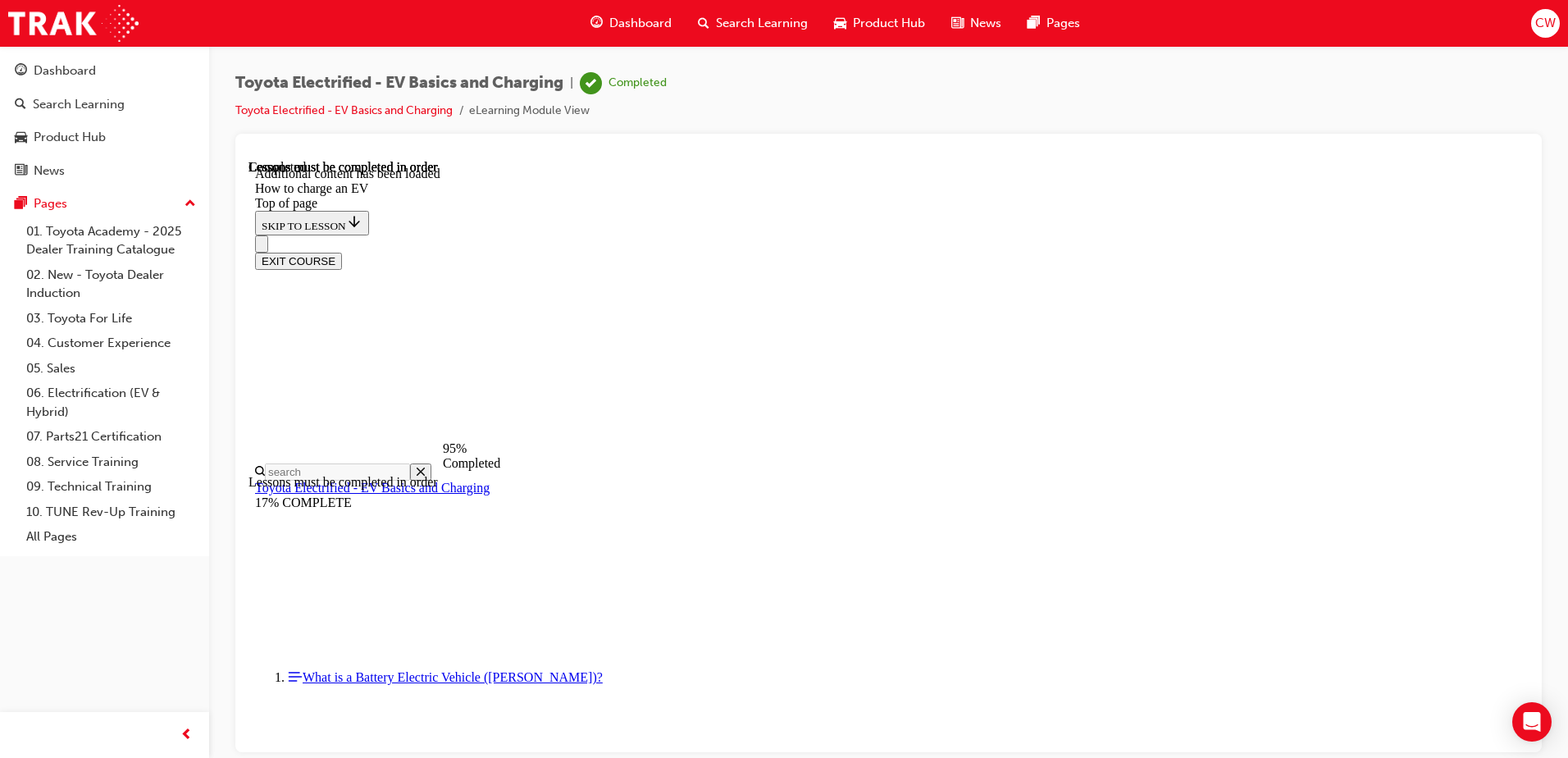
scroll to position [3823, 0]
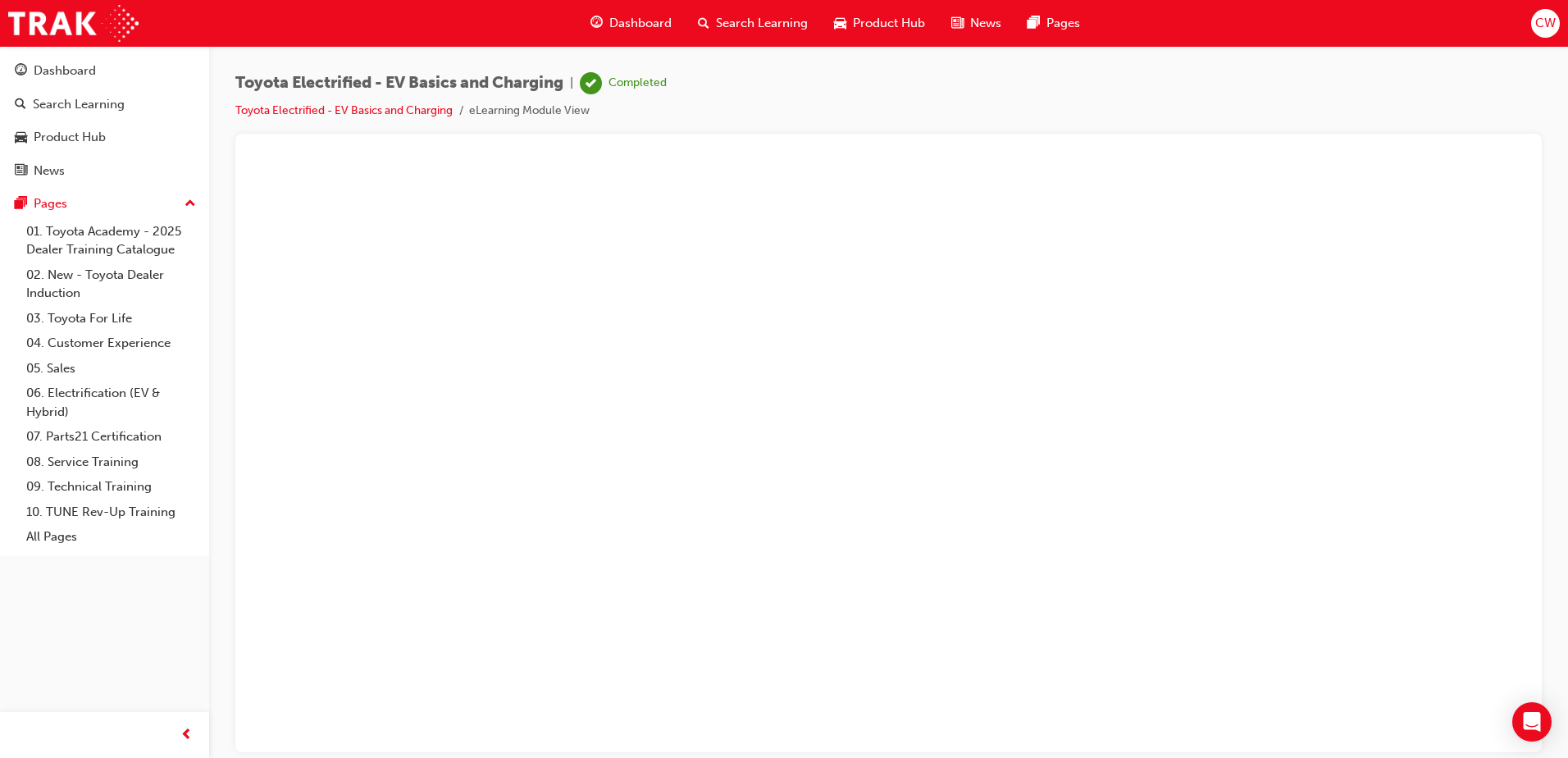
click at [967, 386] on button "Unzoom image" at bounding box center [888, 455] width 1280 height 592
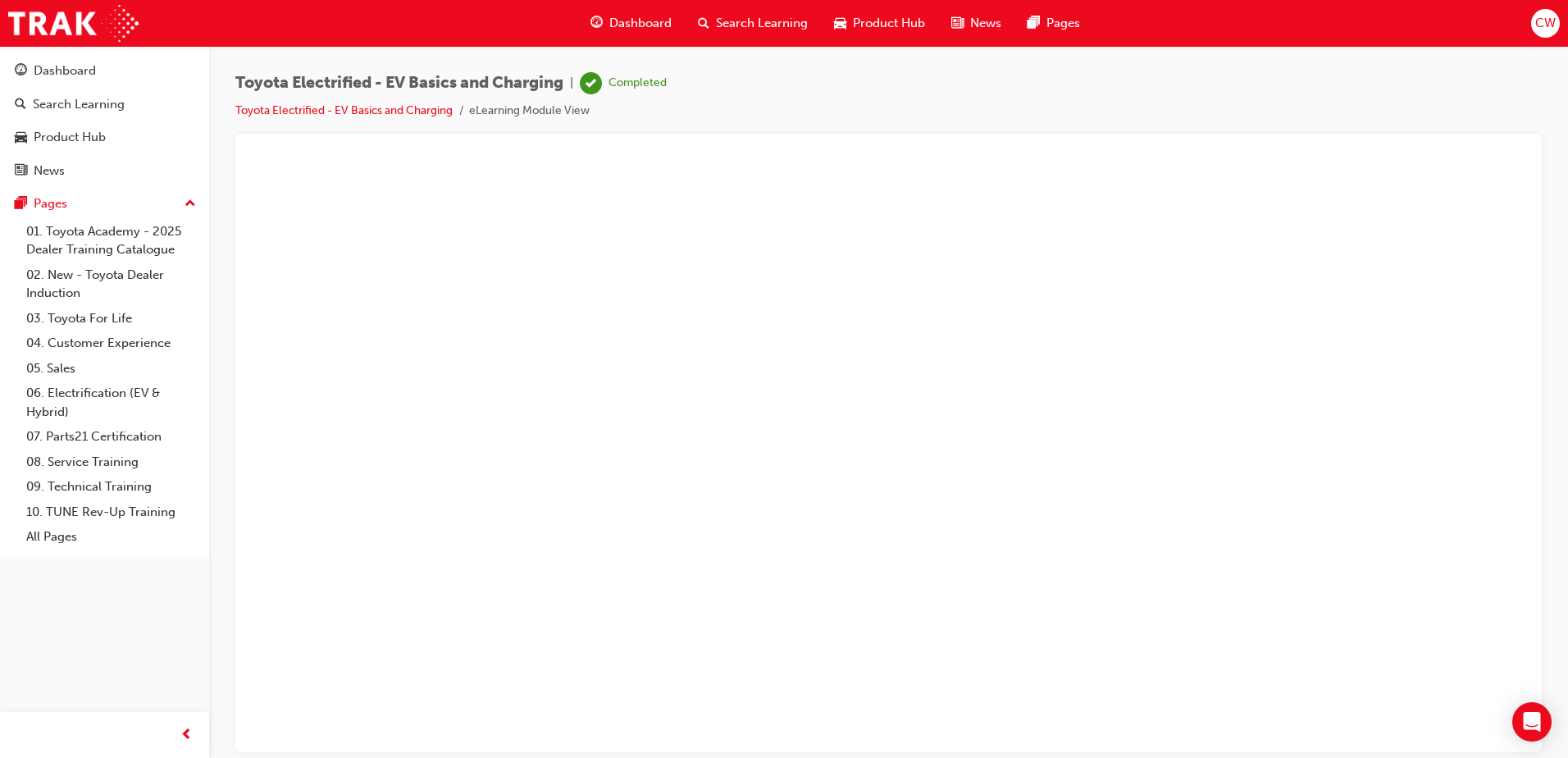
click at [1261, 347] on button "Unzoom image" at bounding box center [888, 455] width 1280 height 592
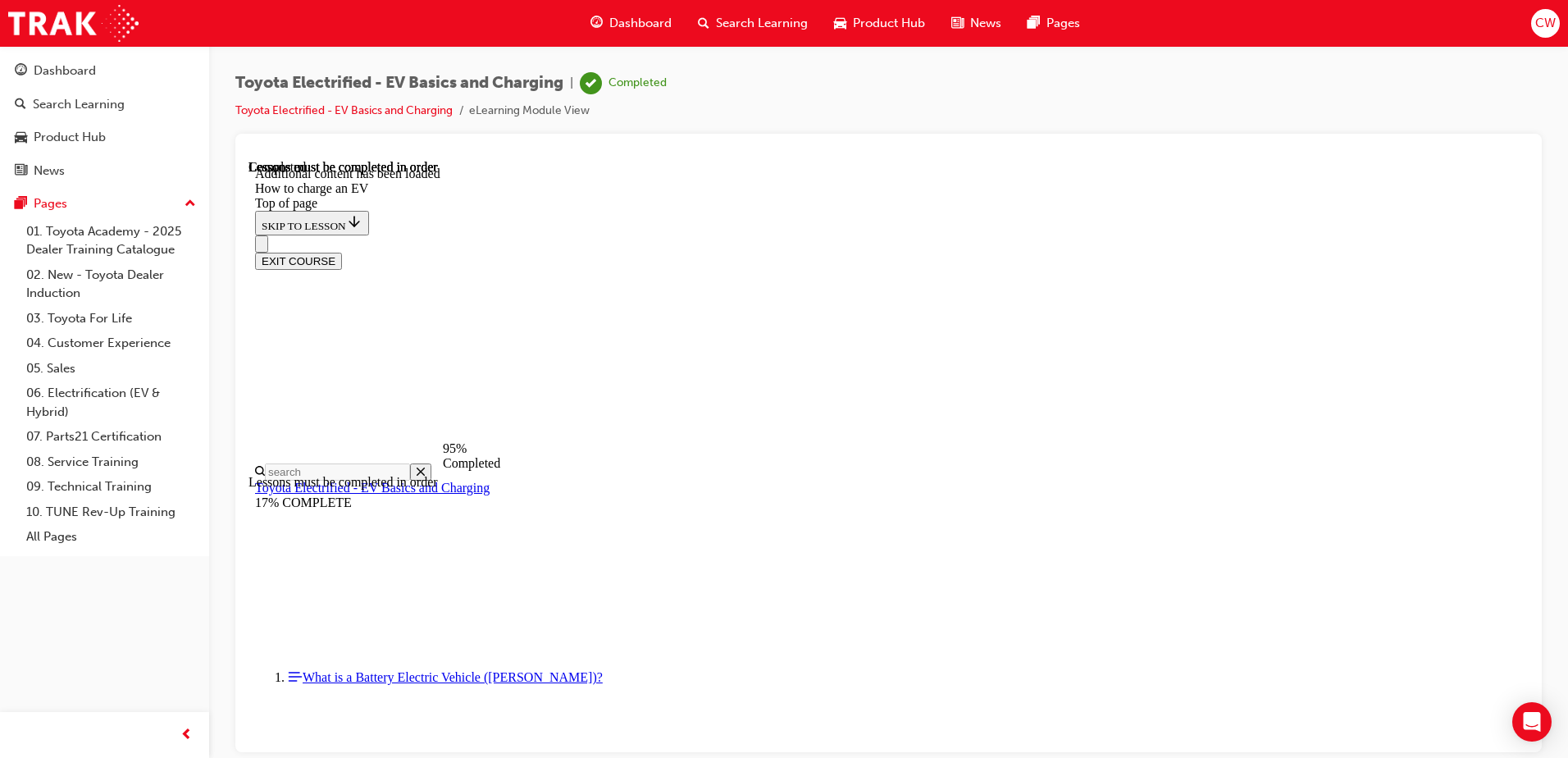
scroll to position [5047, 0]
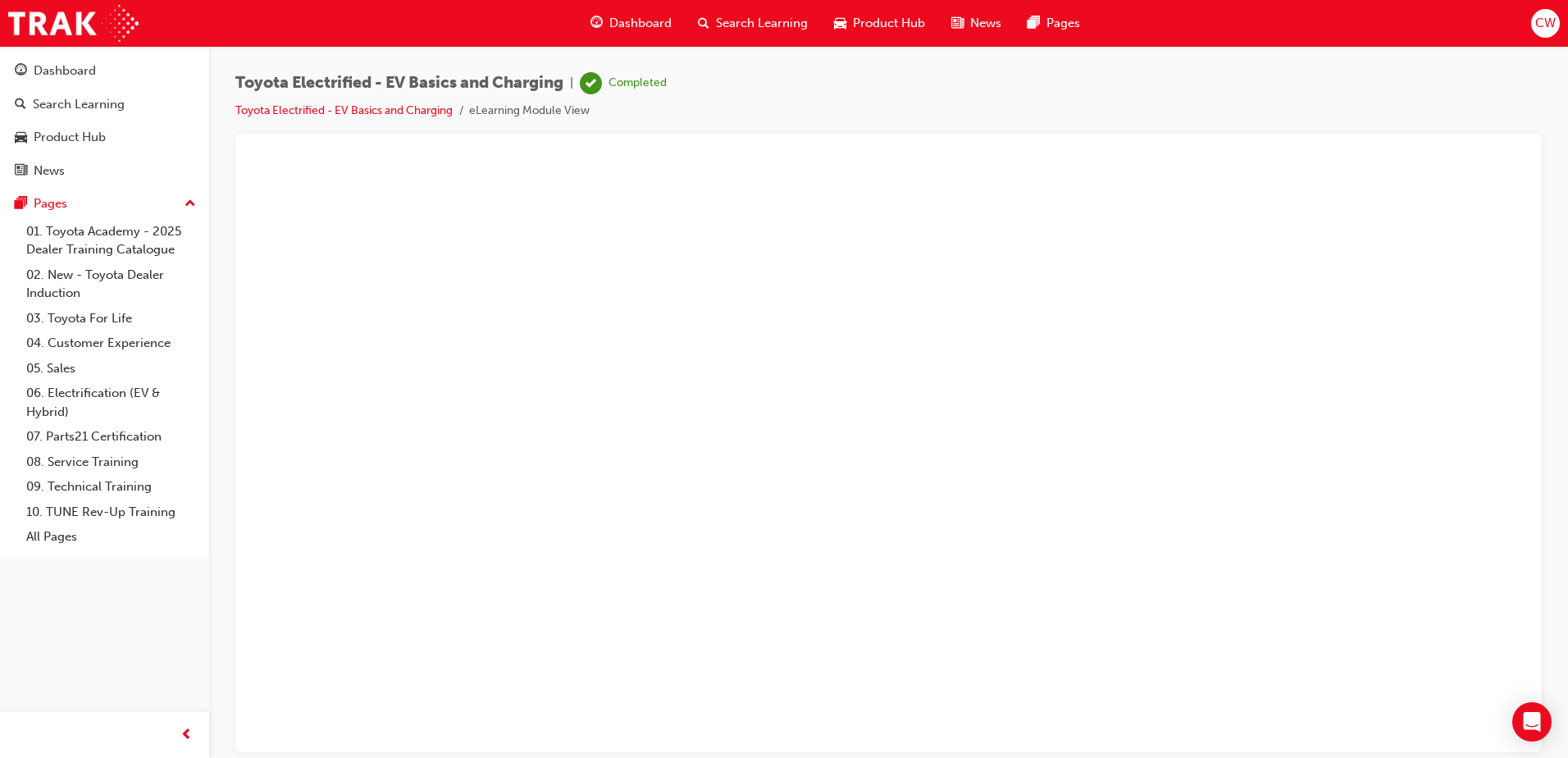
click at [865, 581] on button "Unzoom image" at bounding box center [888, 455] width 1280 height 592
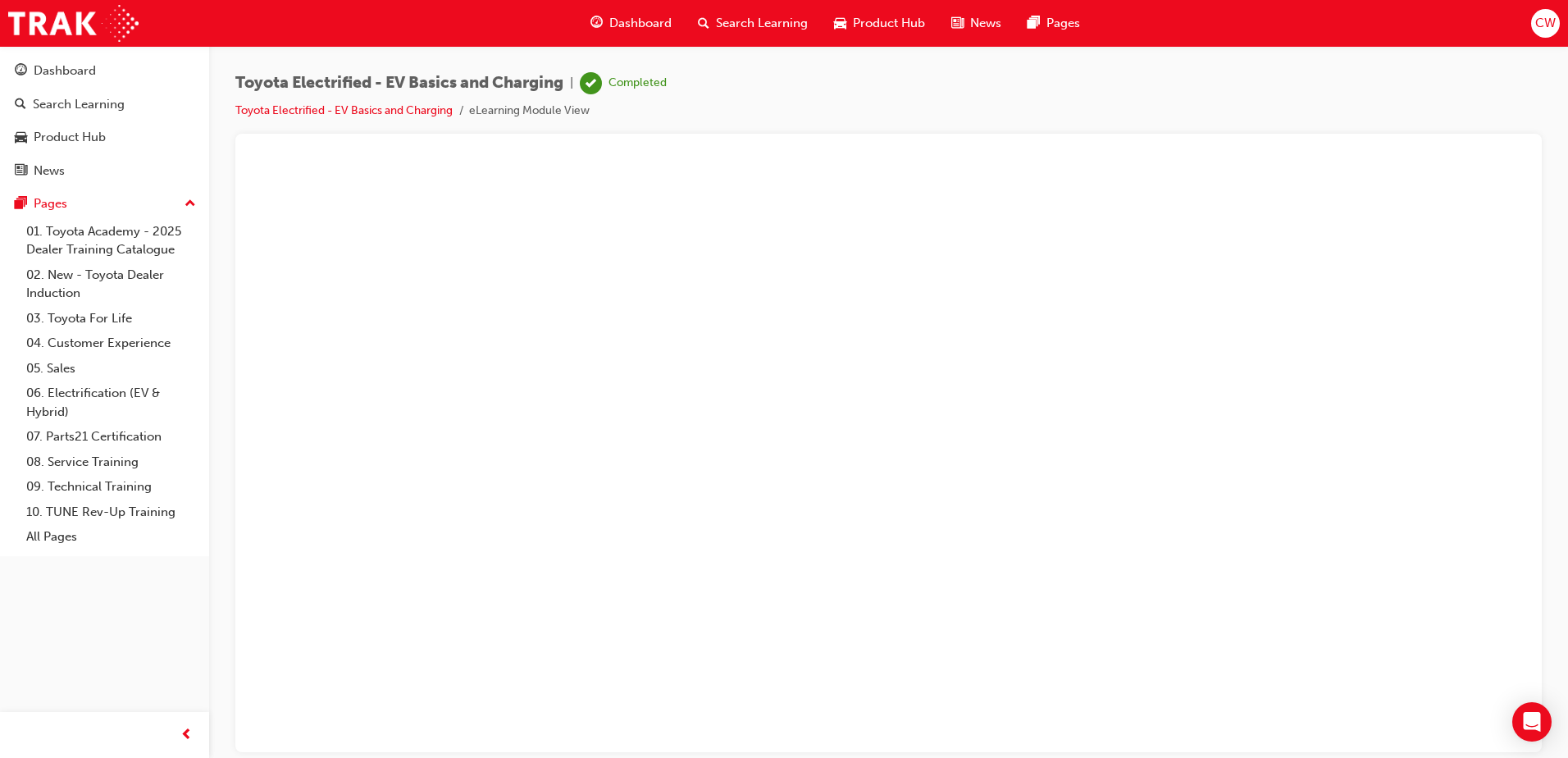
click at [744, 568] on button "Unzoom image" at bounding box center [888, 455] width 1280 height 592
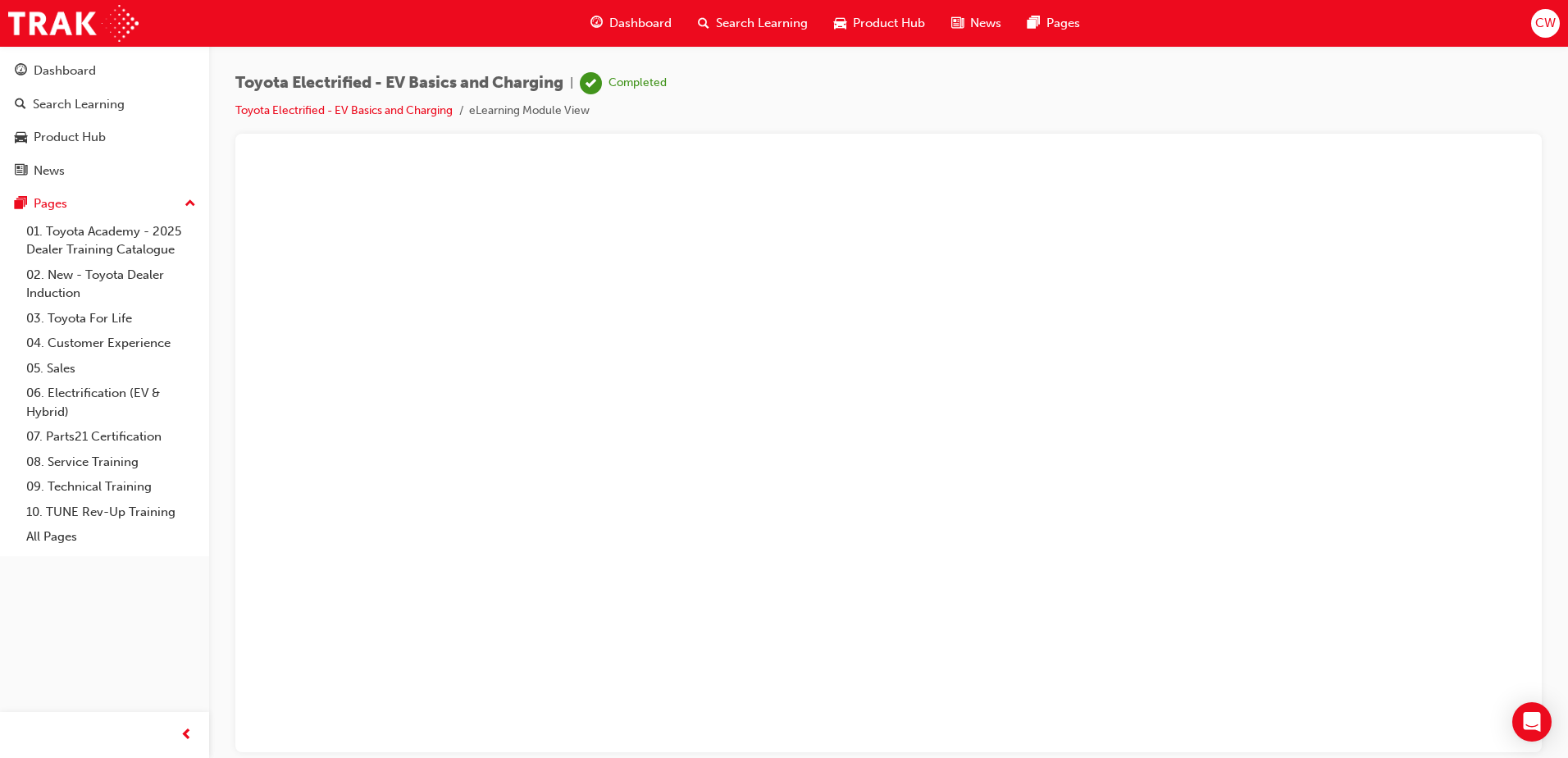
click at [1097, 595] on button "Unzoom image" at bounding box center [888, 455] width 1280 height 592
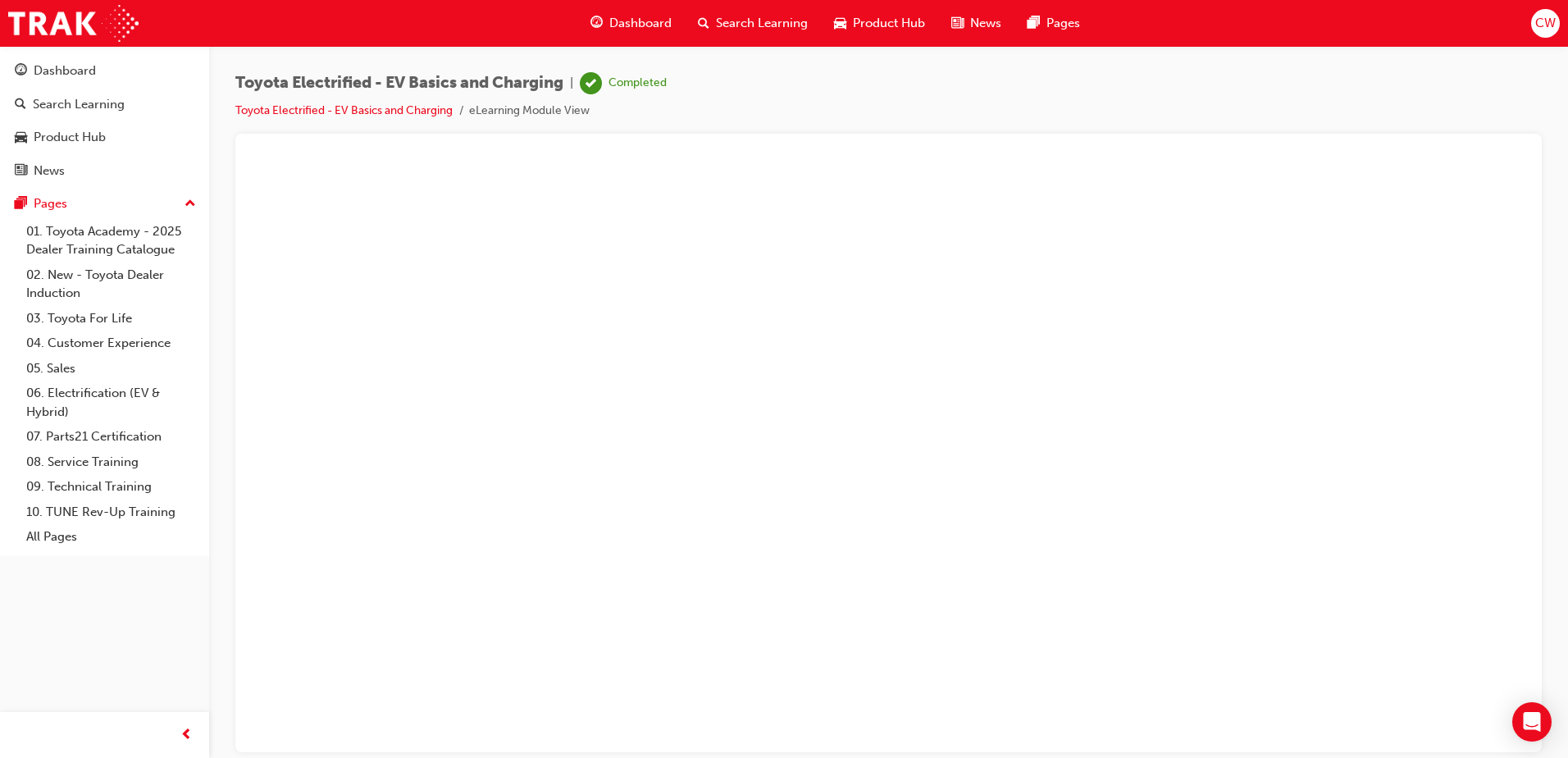
click at [891, 560] on button "Unzoom image" at bounding box center [888, 455] width 1280 height 592
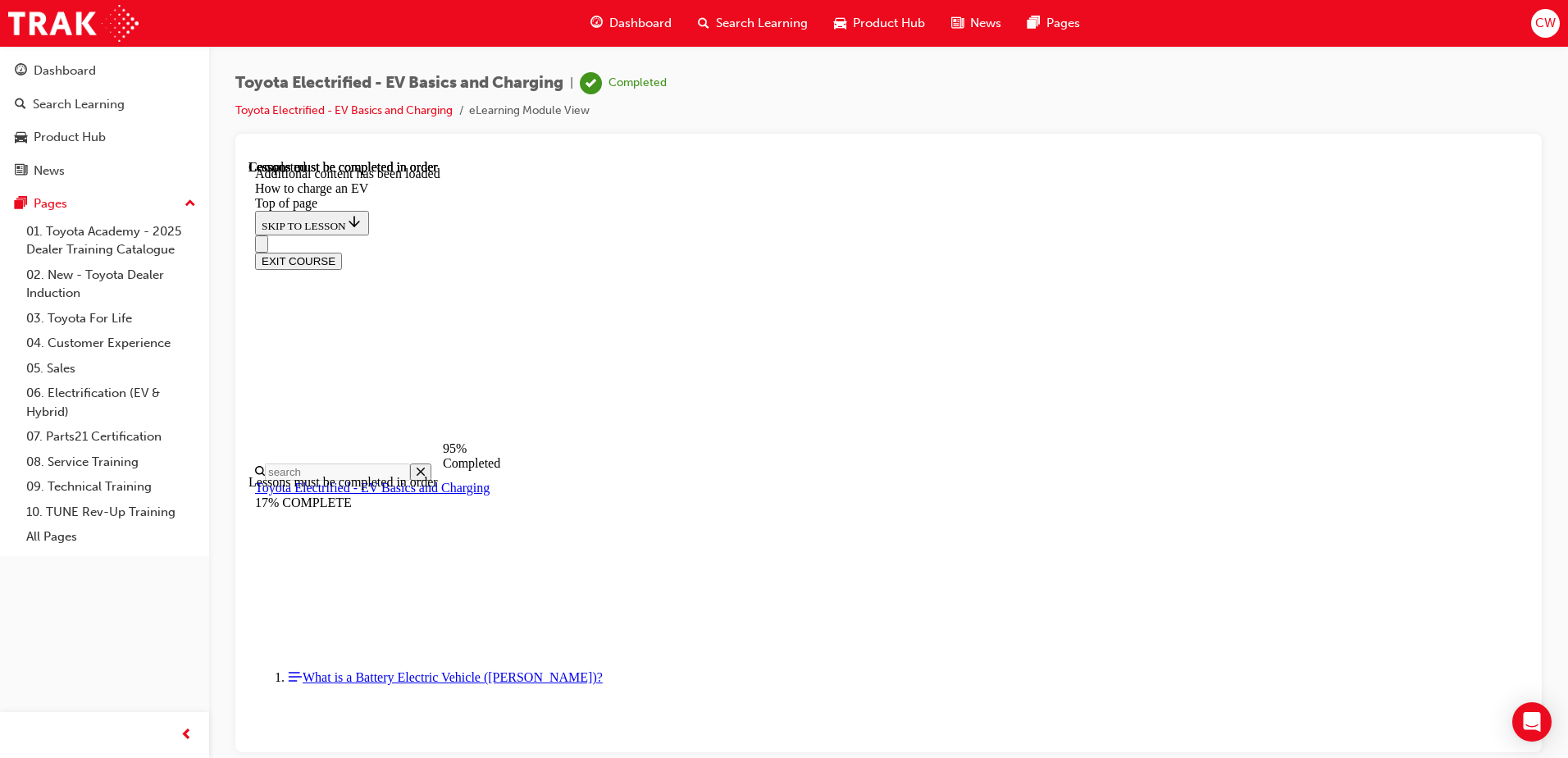
scroll to position [6984, 0]
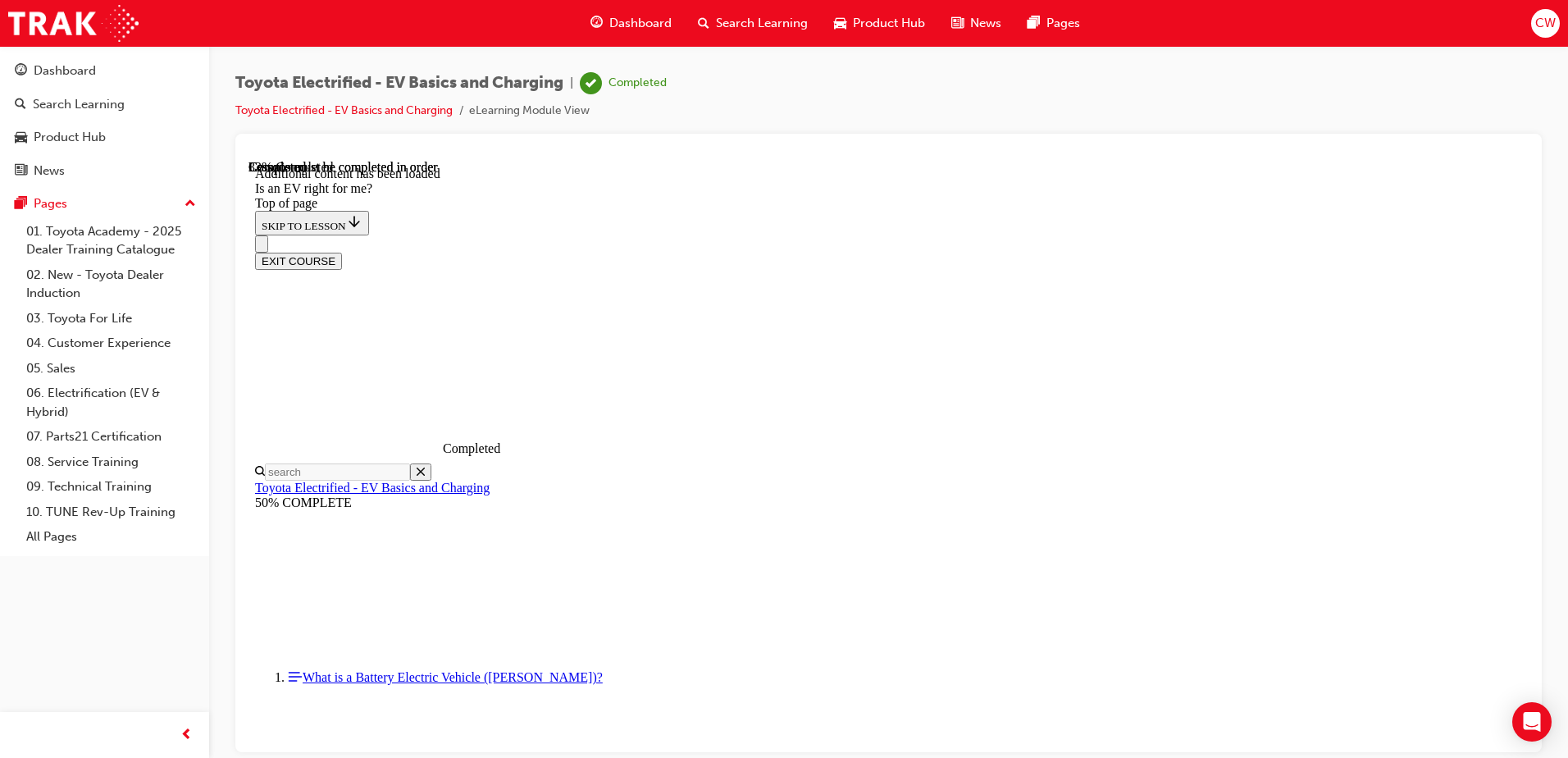
scroll to position [1117, 0]
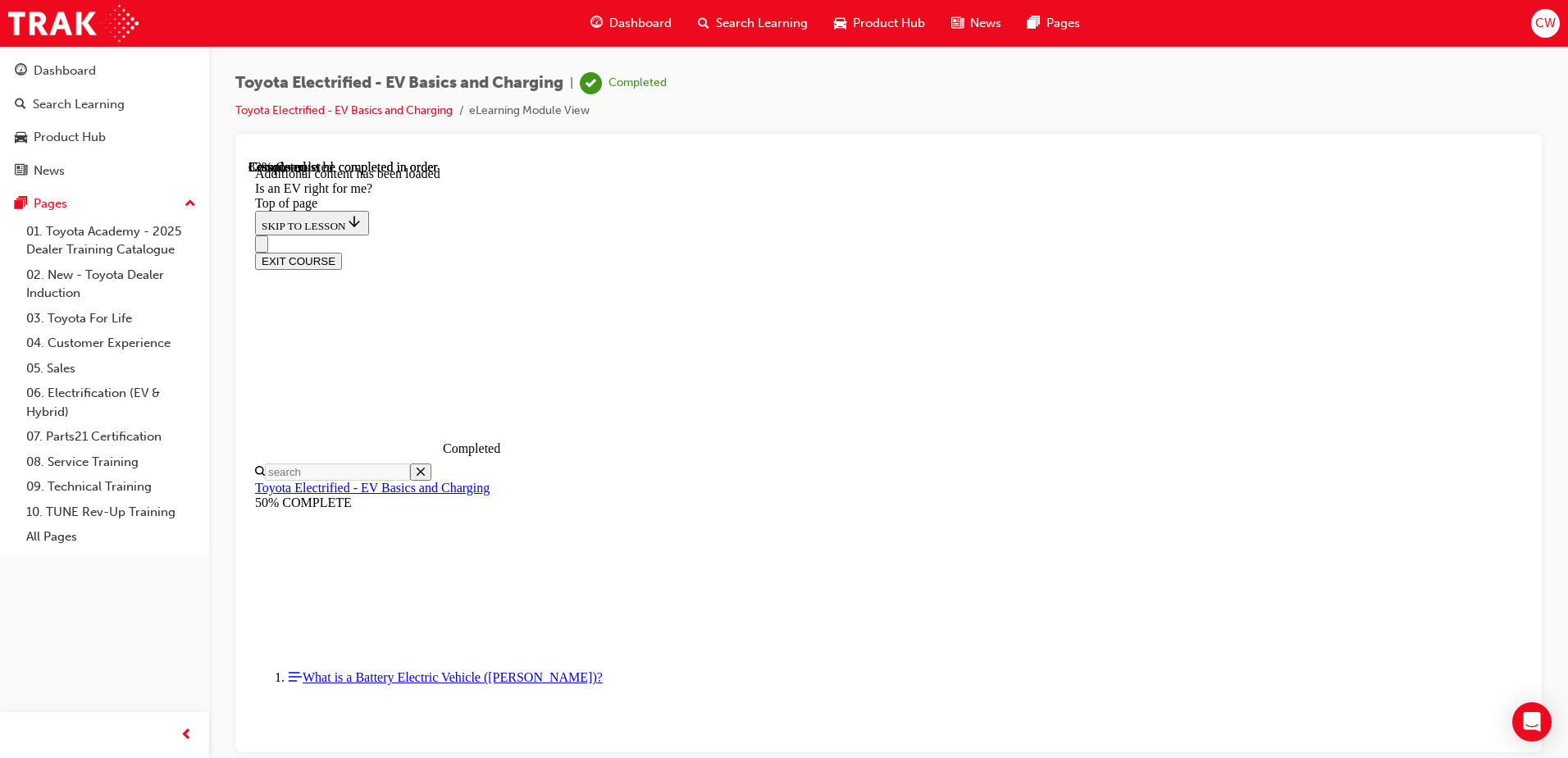
scroll to position [2047, 0]
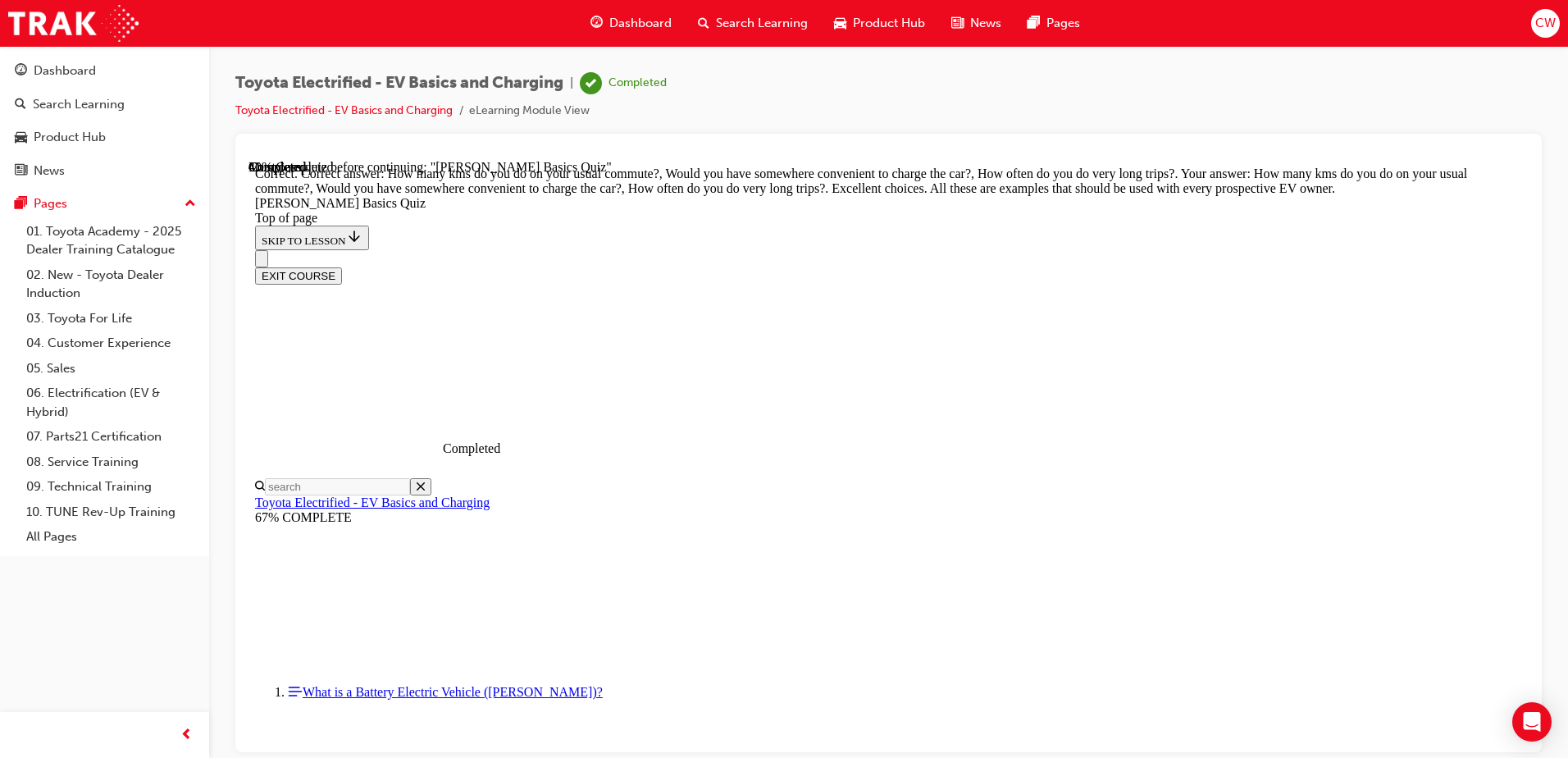
scroll to position [401, 0]
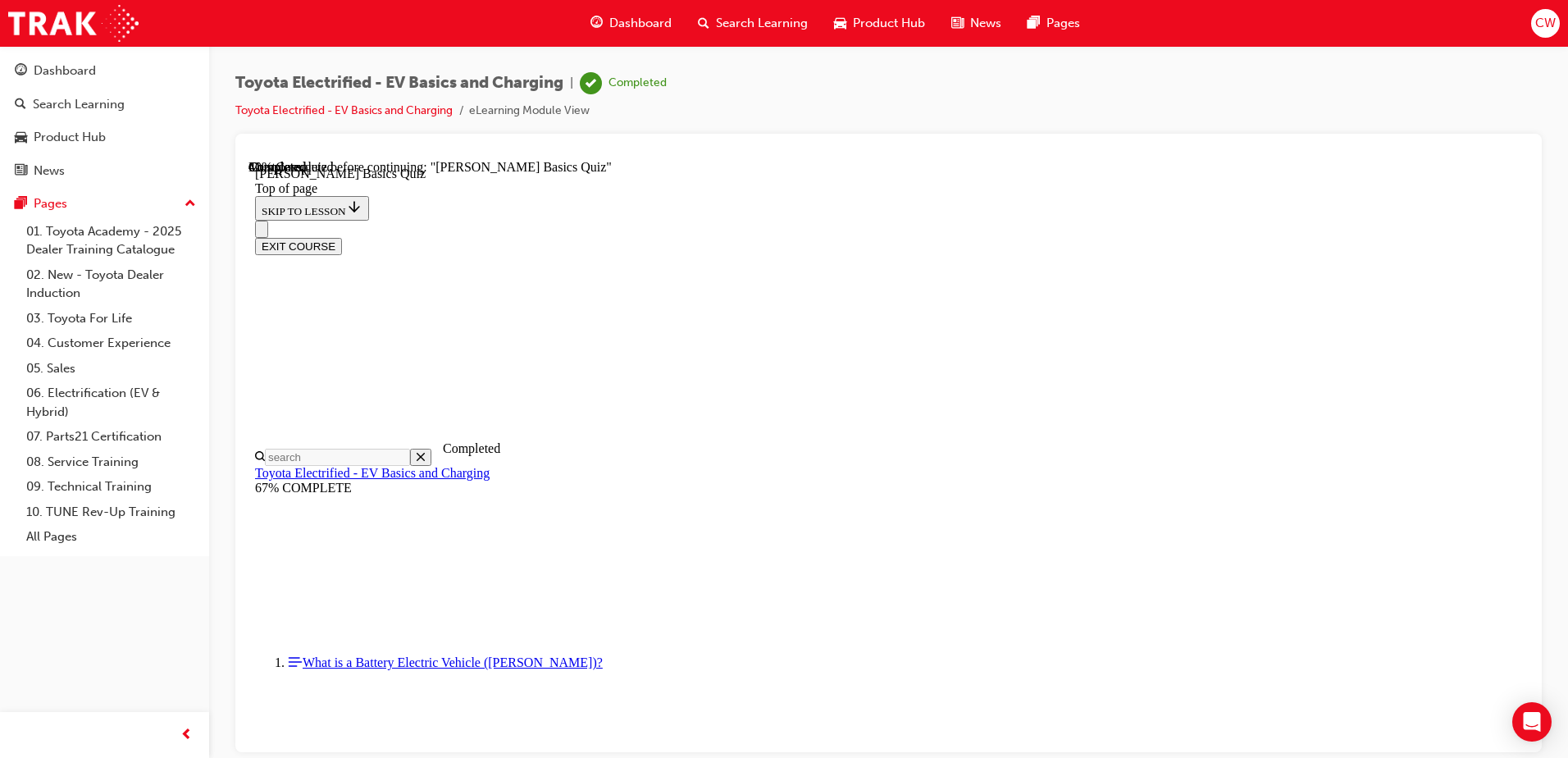
scroll to position [296, 0]
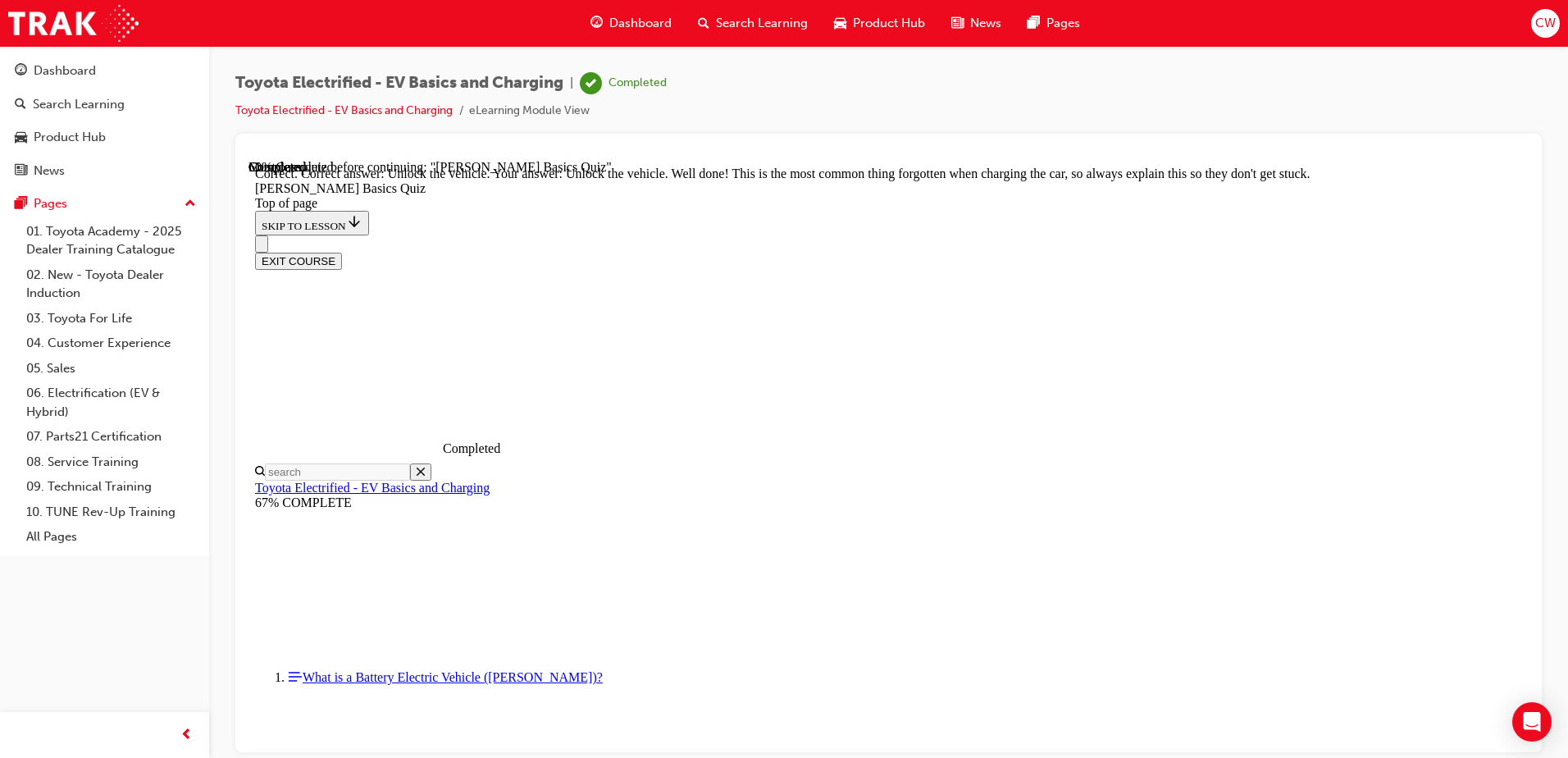
scroll to position [548, 0]
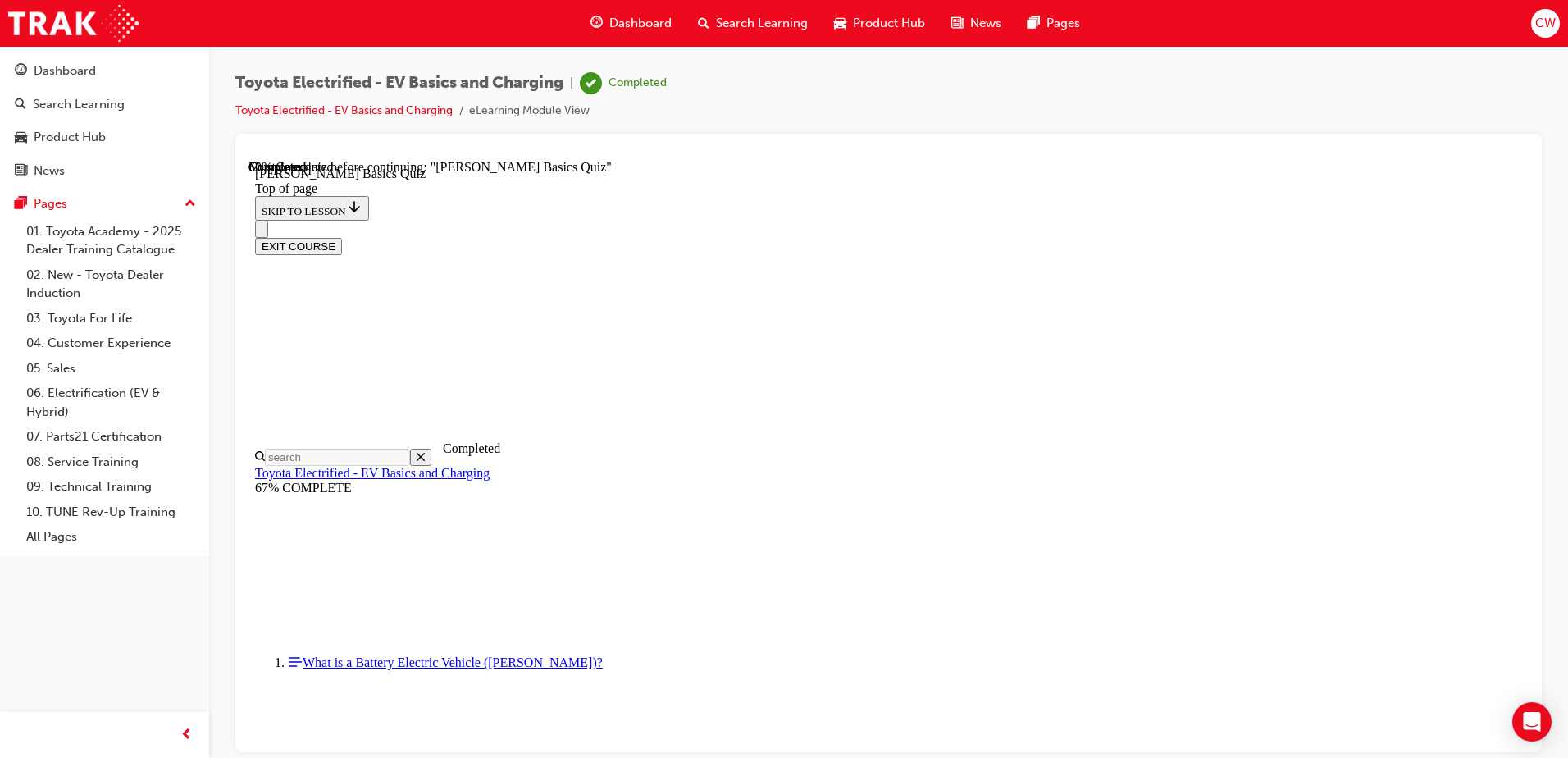
scroll to position [50, 0]
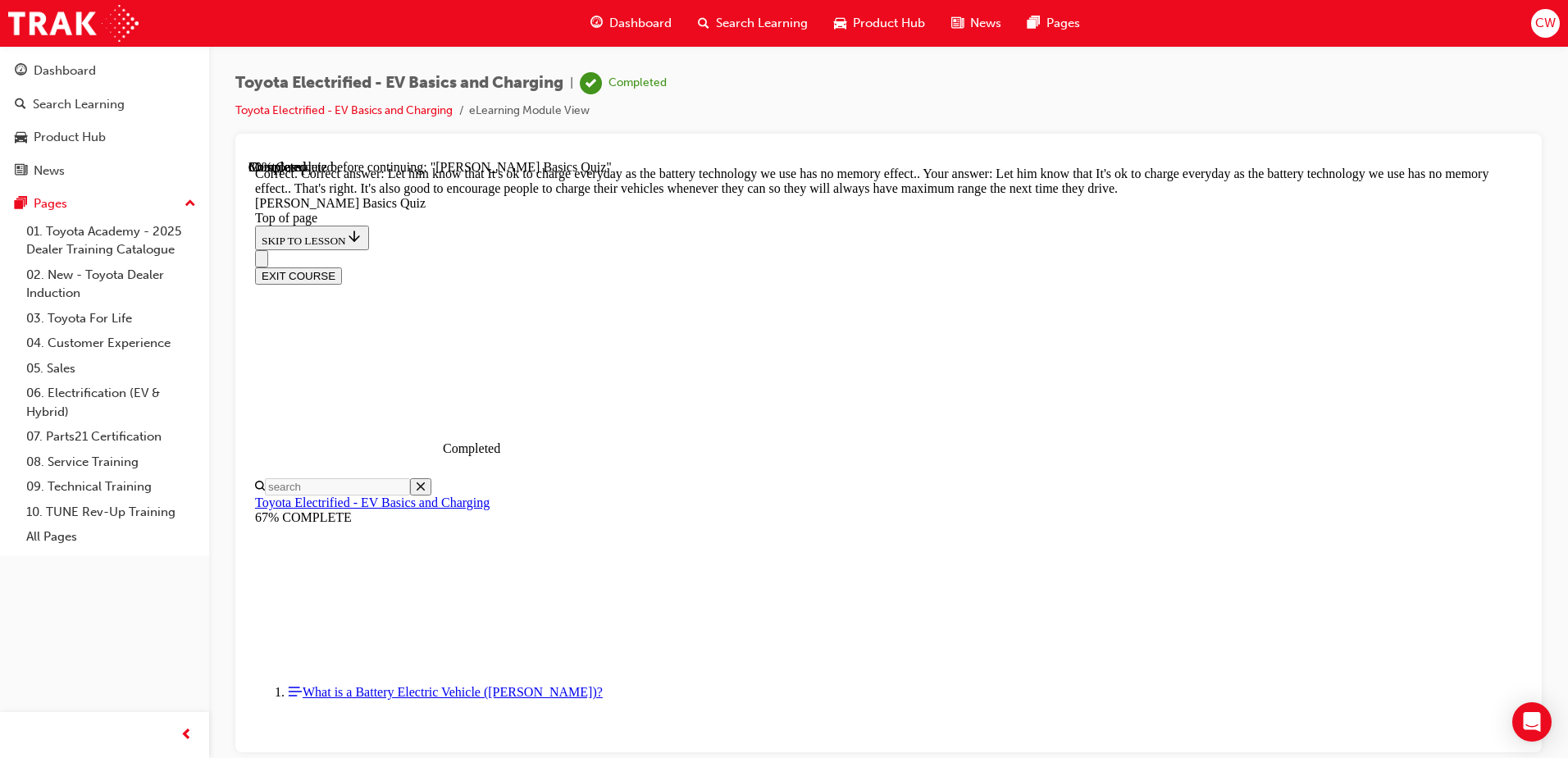
scroll to position [321, 0]
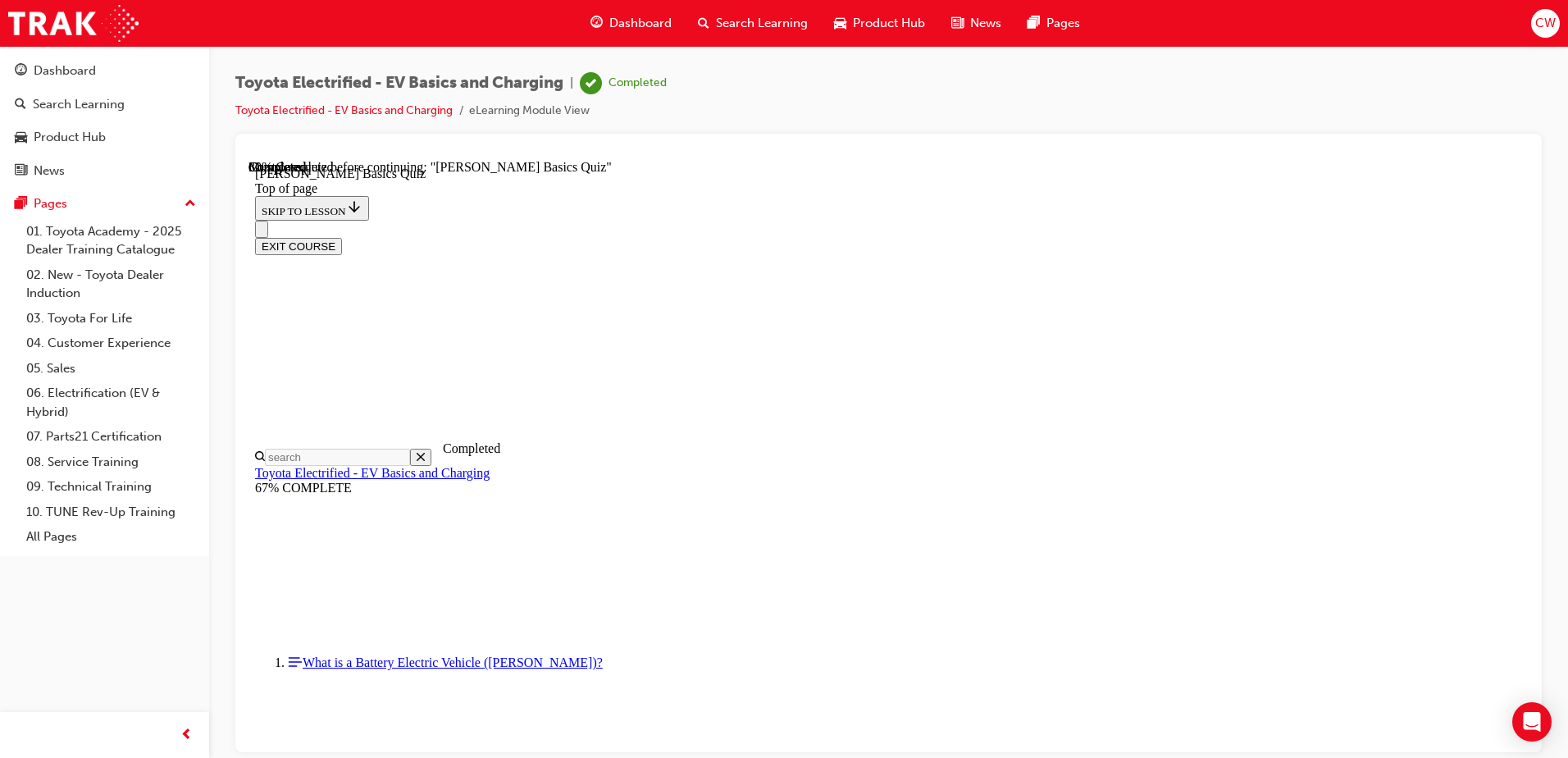
drag, startPoint x: 745, startPoint y: 570, endPoint x: 814, endPoint y: 615, distance: 82.4
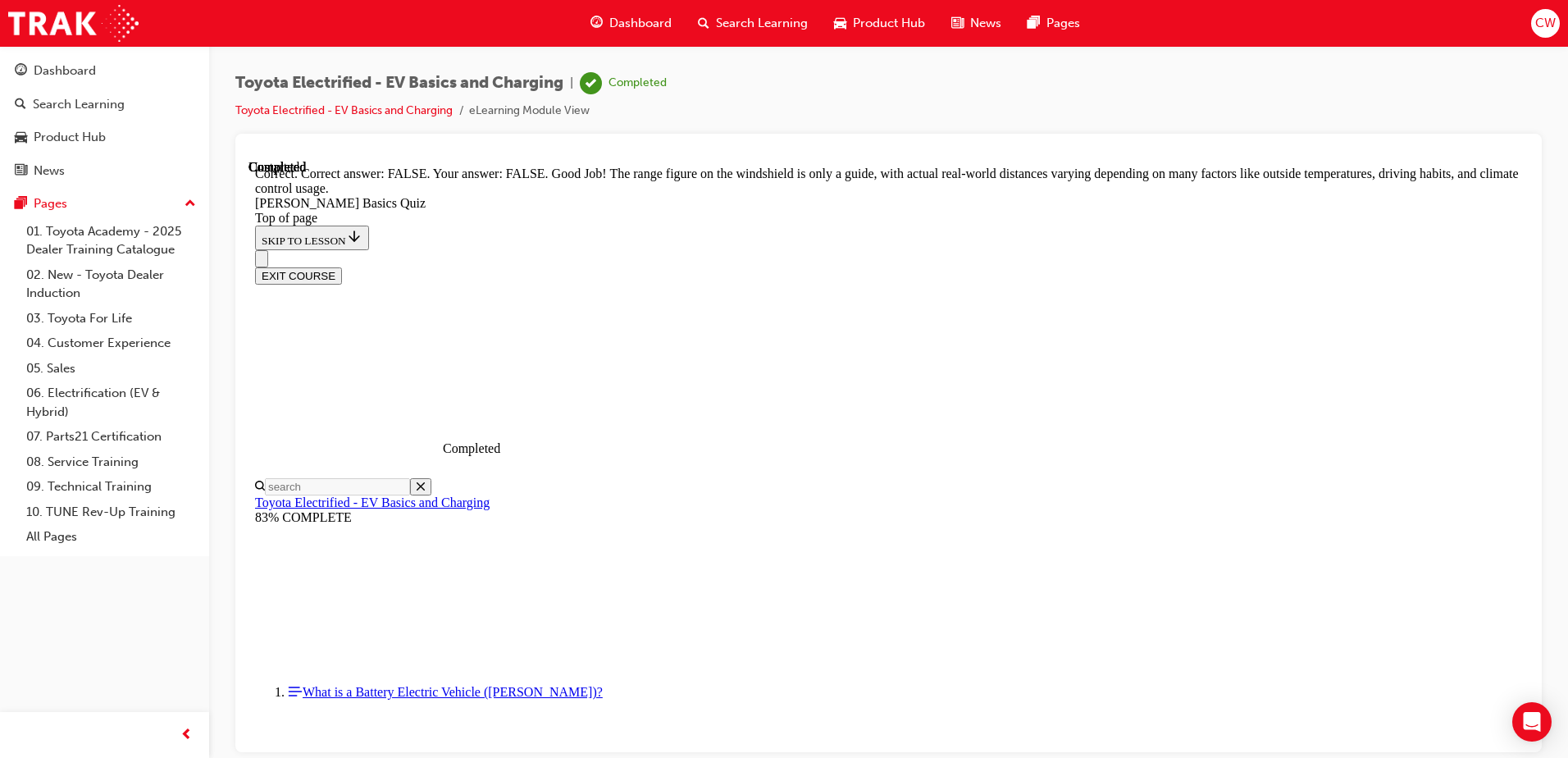
scroll to position [289, 0]
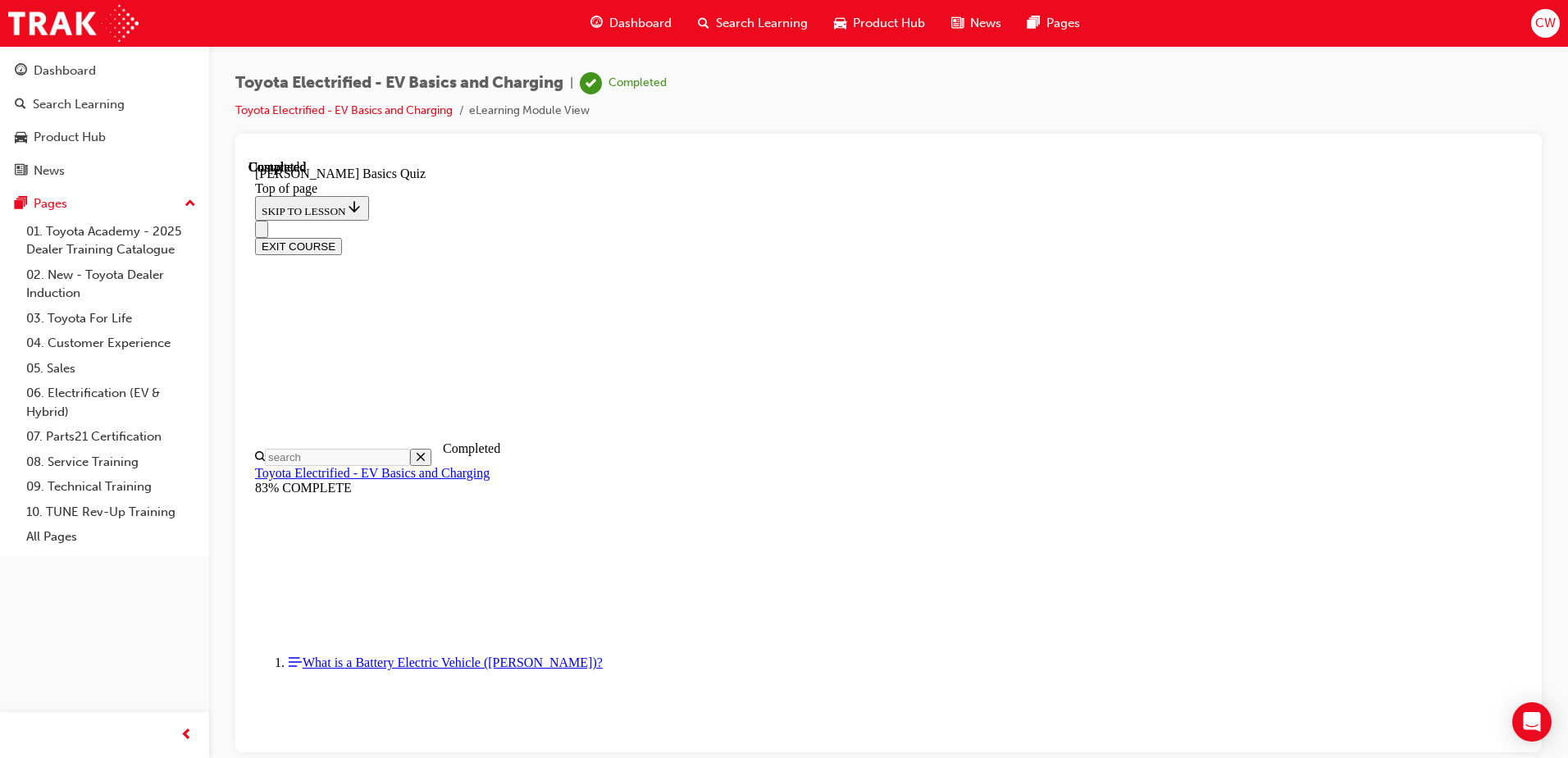
scroll to position [299, 0]
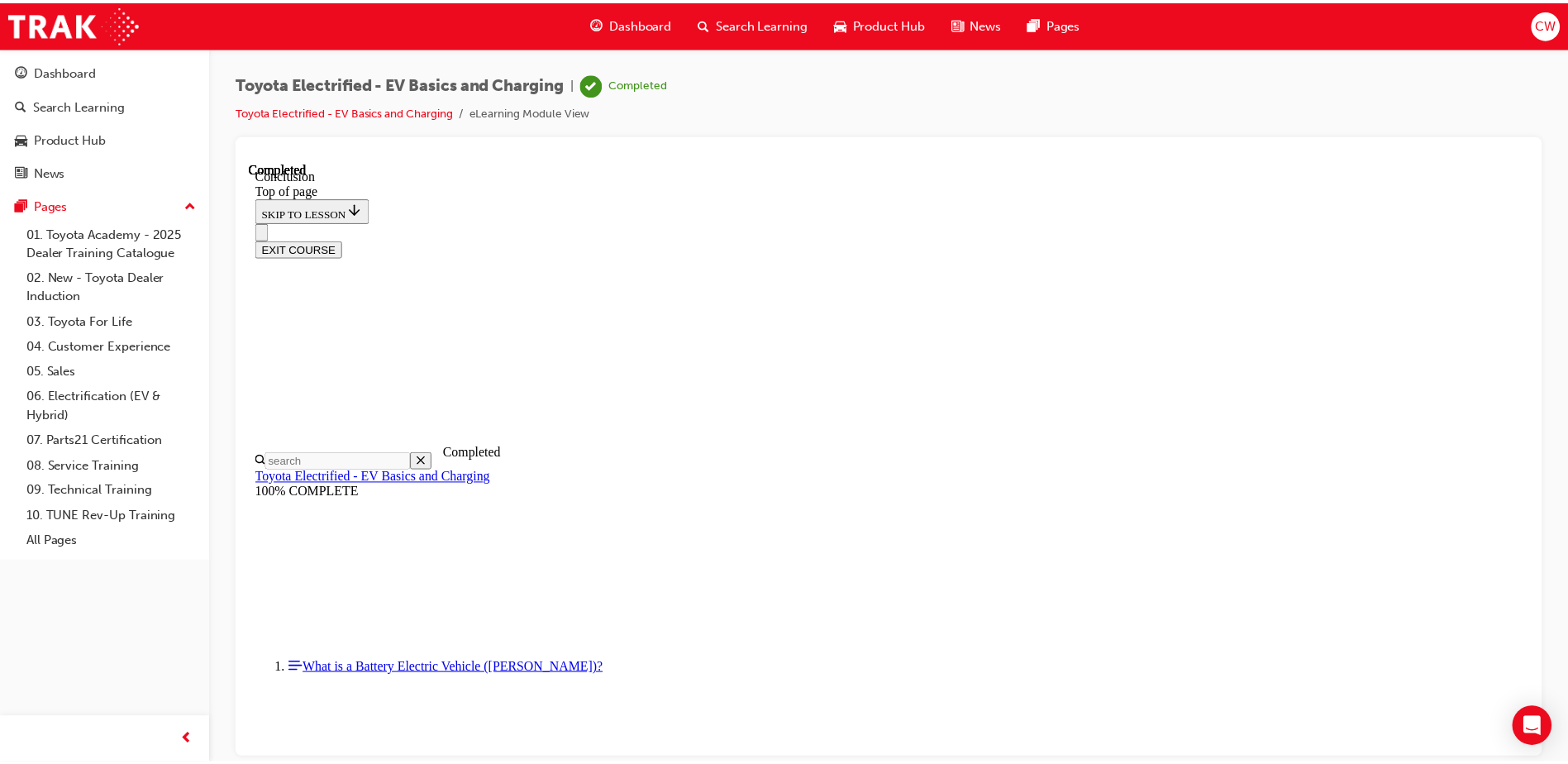
scroll to position [640, 0]
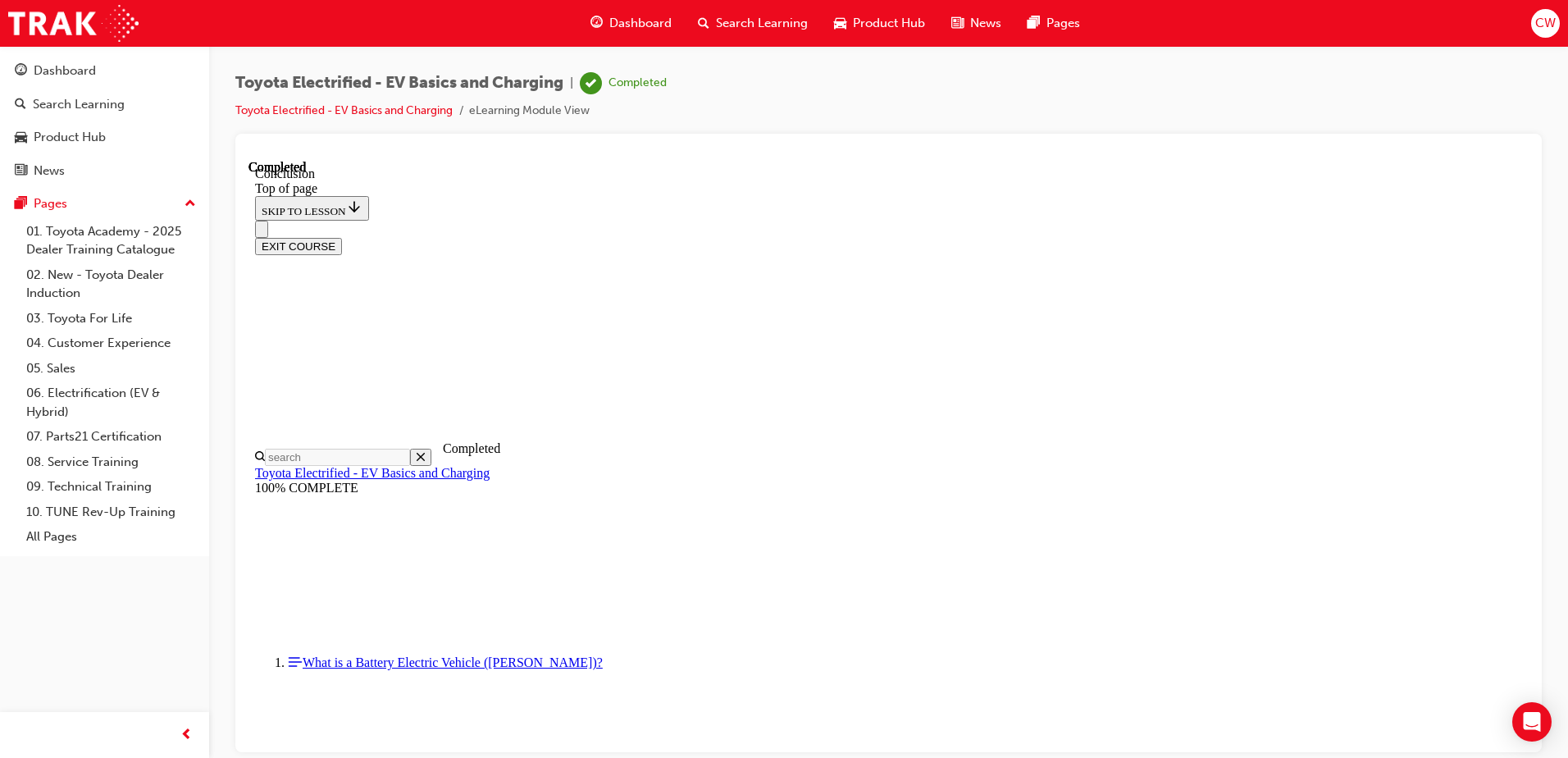
click at [342, 237] on button "EXIT COURSE" at bounding box center [299, 245] width 87 height 18
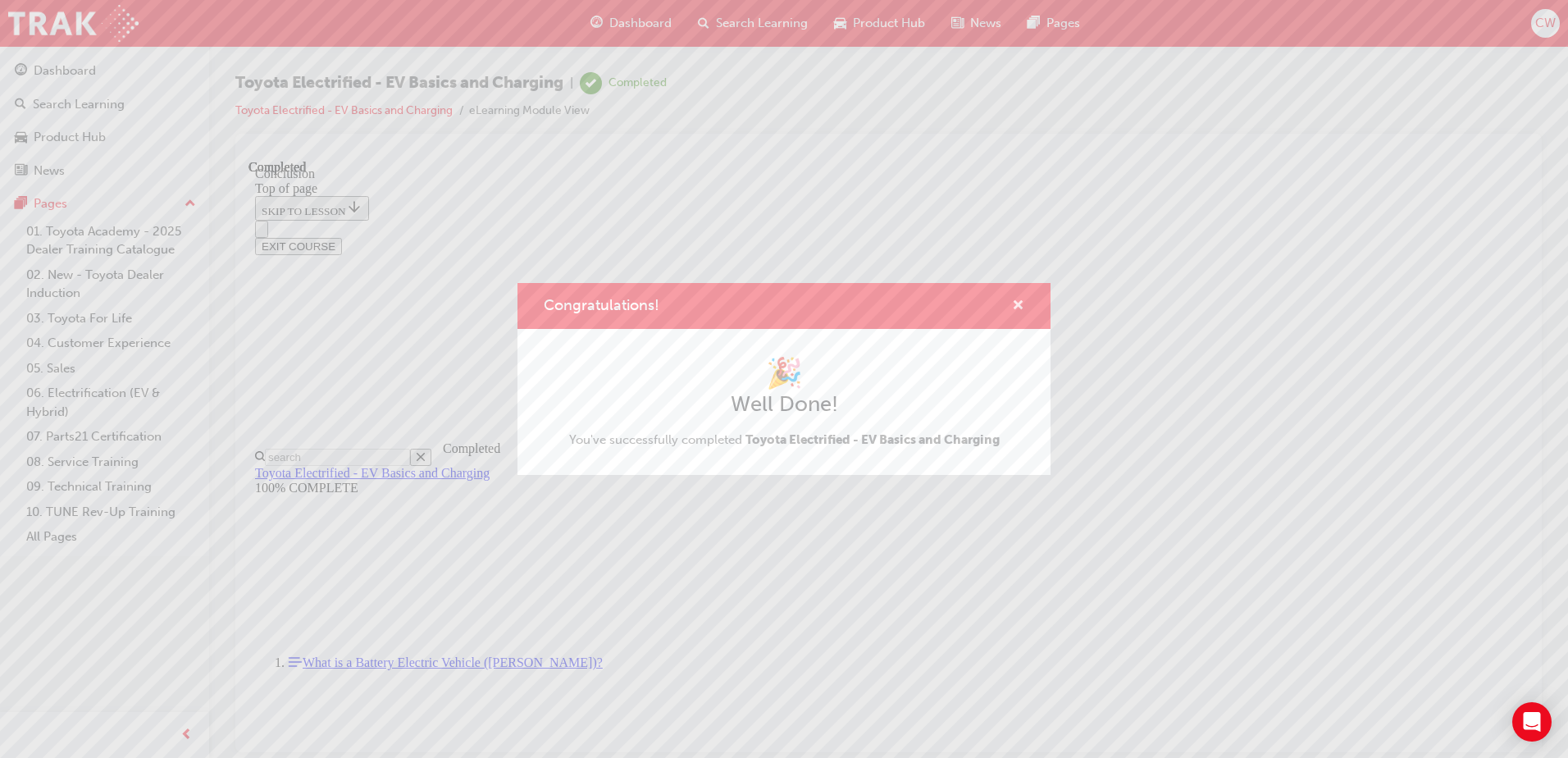
click at [1022, 302] on span "cross-icon" at bounding box center [1018, 307] width 13 height 15
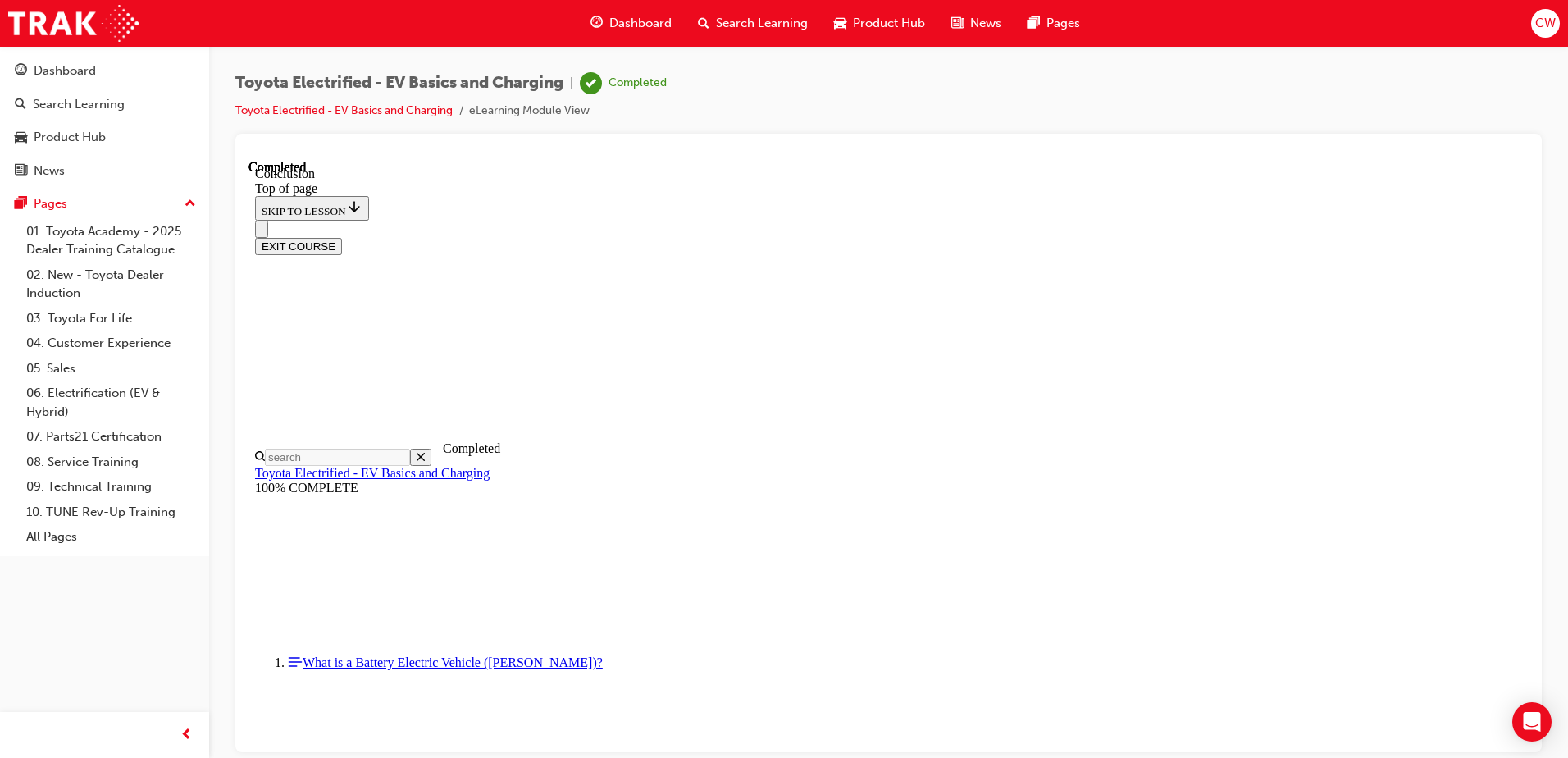
click at [884, 20] on span "Product Hub" at bounding box center [889, 23] width 73 height 19
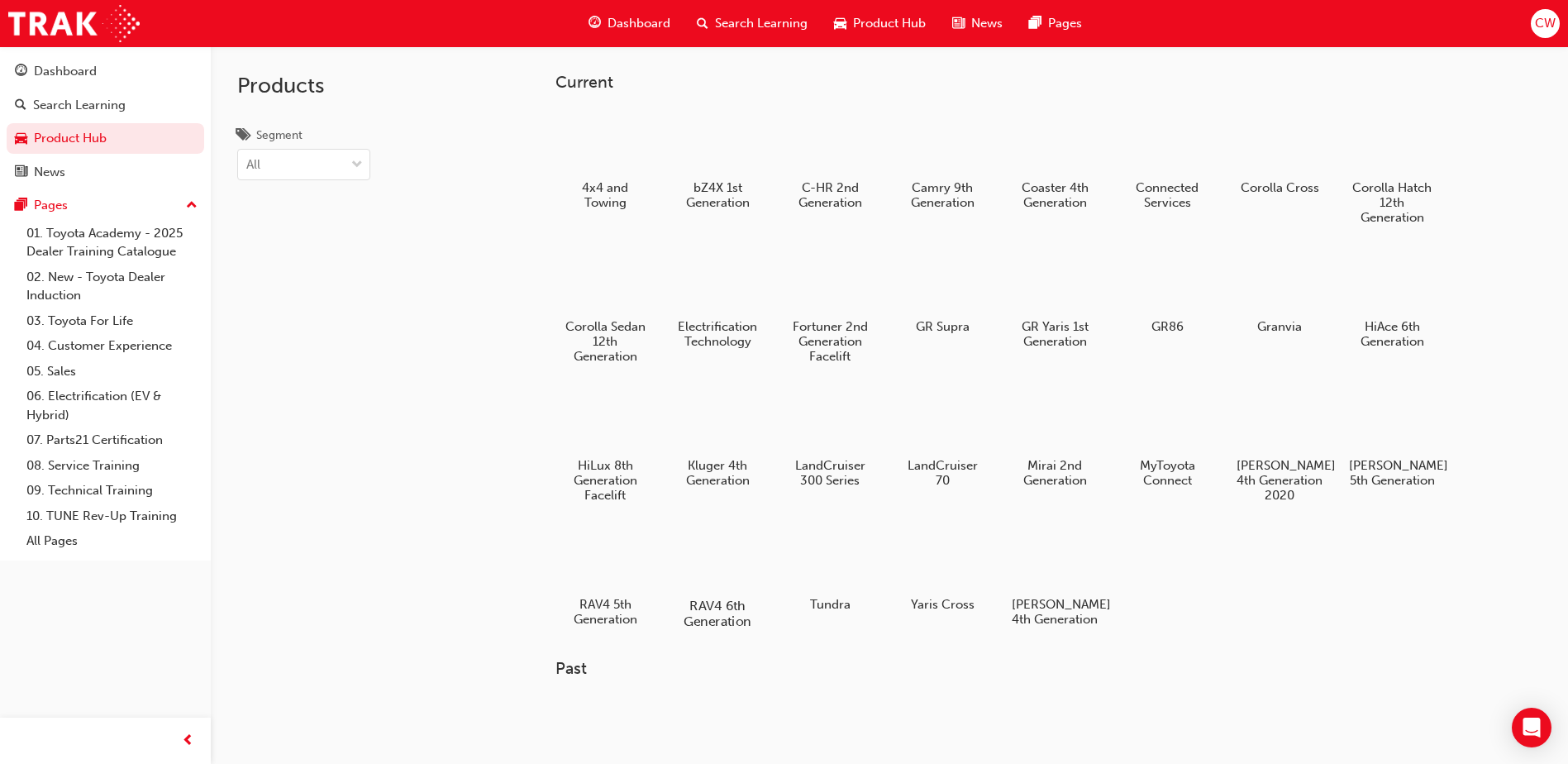
click at [727, 554] on div at bounding box center [717, 557] width 92 height 66
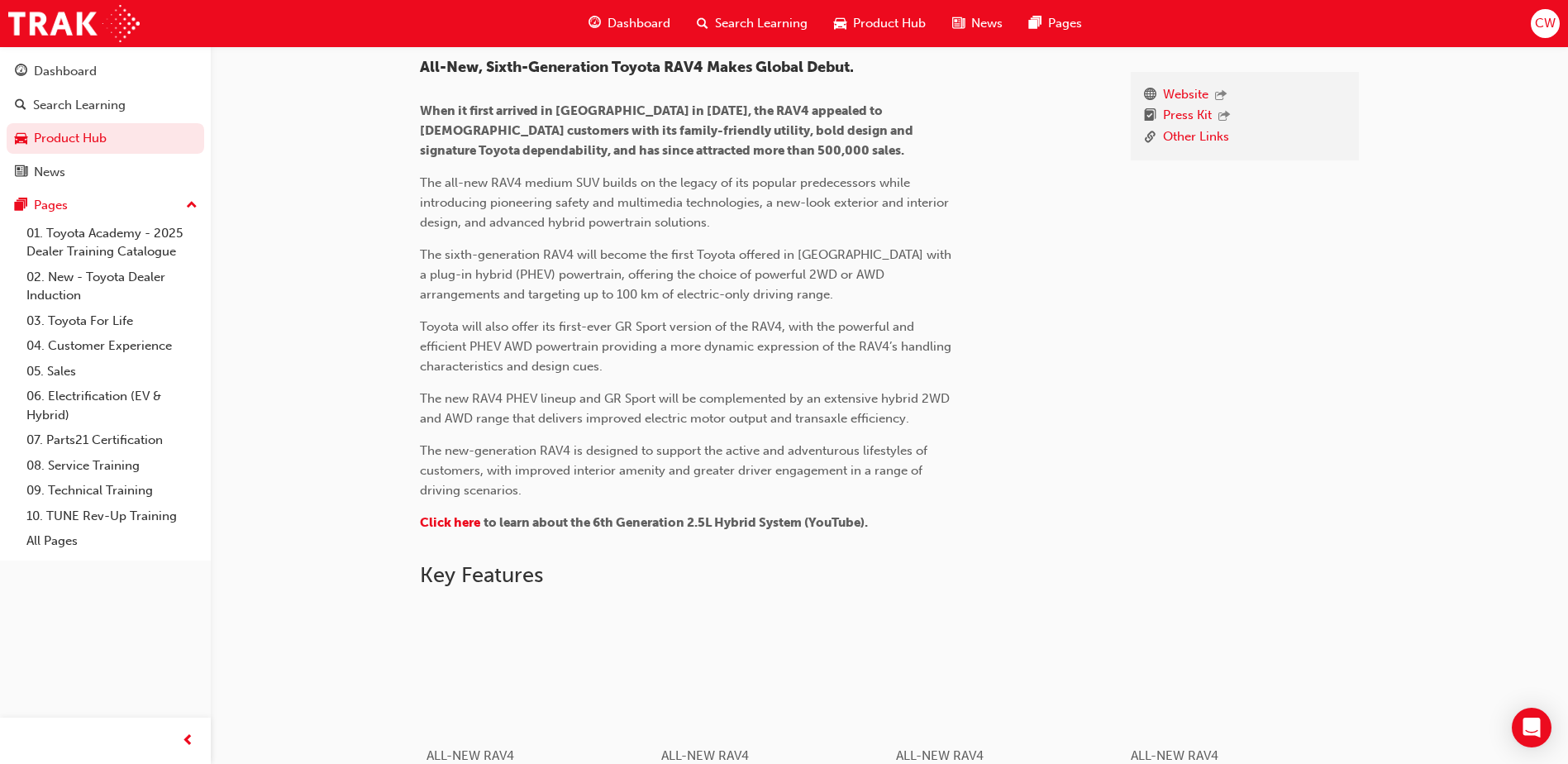
scroll to position [578, 0]
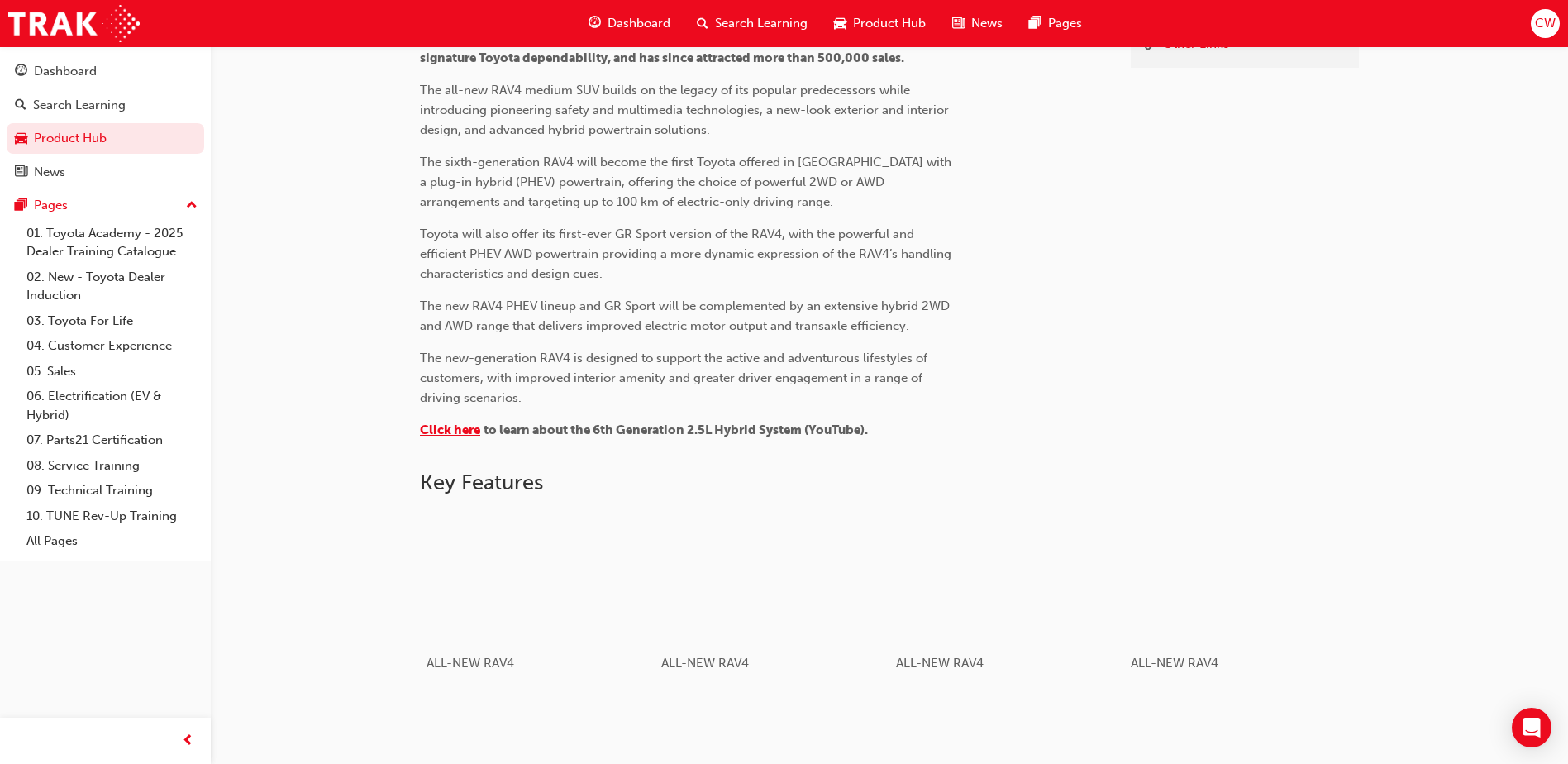
click at [457, 430] on span "Click here" at bounding box center [451, 429] width 61 height 15
